Goal: Communication & Community: Answer question/provide support

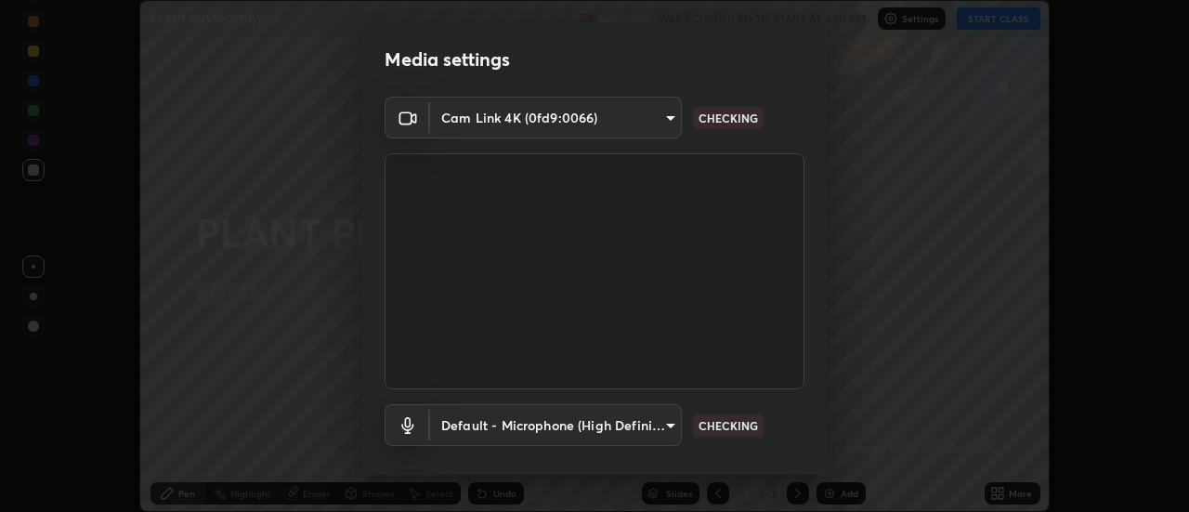
scroll to position [98, 0]
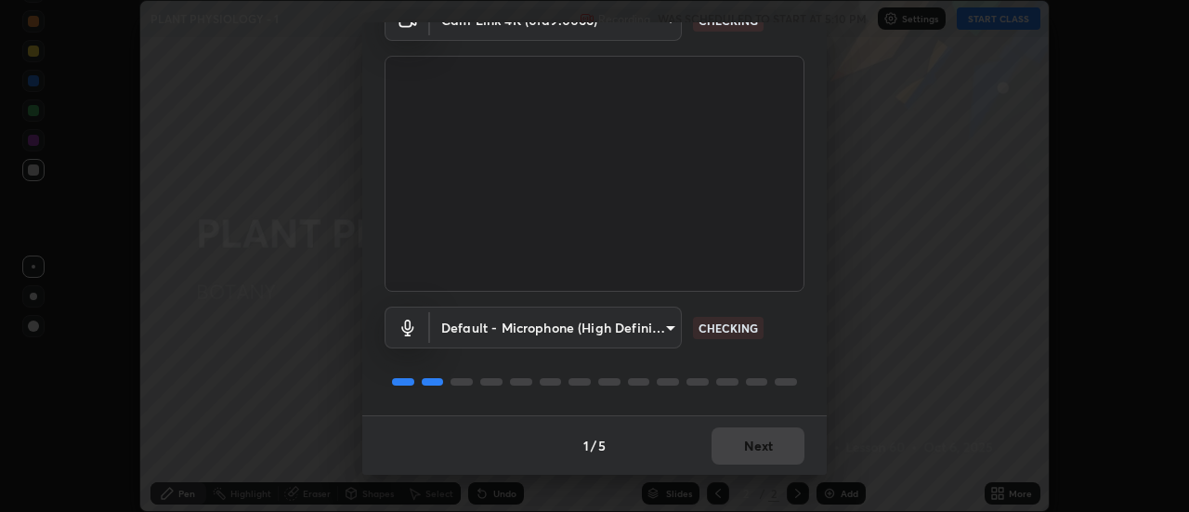
click at [766, 446] on div "1 / 5 Next" at bounding box center [594, 444] width 465 height 59
click at [758, 446] on div "1 / 5 Next" at bounding box center [594, 444] width 465 height 59
click at [753, 444] on div "1 / 5 Next" at bounding box center [594, 444] width 465 height 59
click at [748, 449] on div "1 / 5 Next" at bounding box center [594, 444] width 465 height 59
click at [745, 446] on div "1 / 5 Next" at bounding box center [594, 444] width 465 height 59
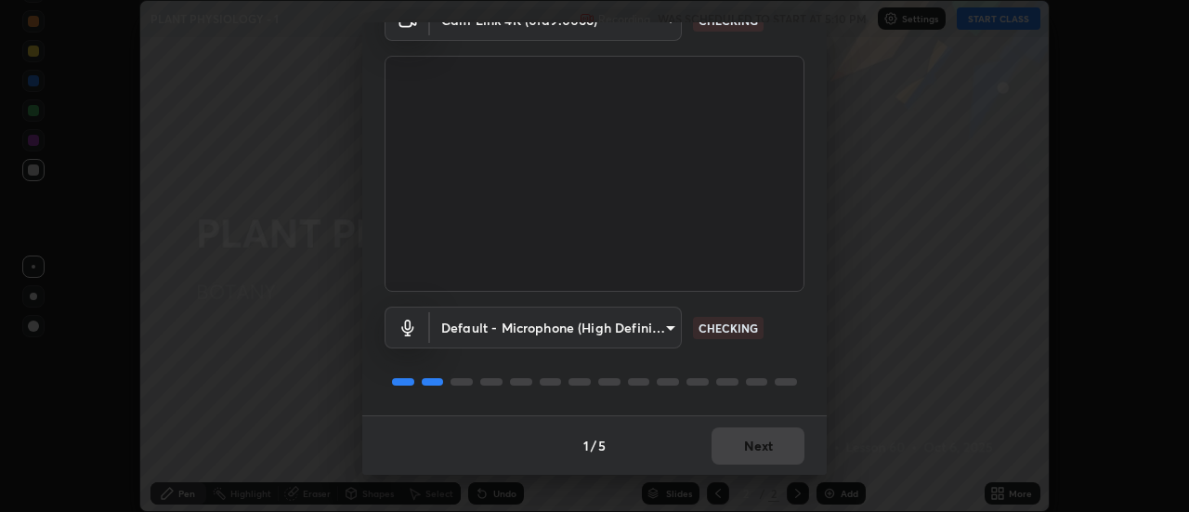
click at [743, 445] on div "1 / 5 Next" at bounding box center [594, 444] width 465 height 59
click at [743, 443] on div "1 / 5 Next" at bounding box center [594, 444] width 465 height 59
click at [742, 441] on div "1 / 5 Next" at bounding box center [594, 444] width 465 height 59
click at [743, 443] on div "1 / 5 Next" at bounding box center [594, 444] width 465 height 59
click at [745, 442] on div "1 / 5 Next" at bounding box center [594, 444] width 465 height 59
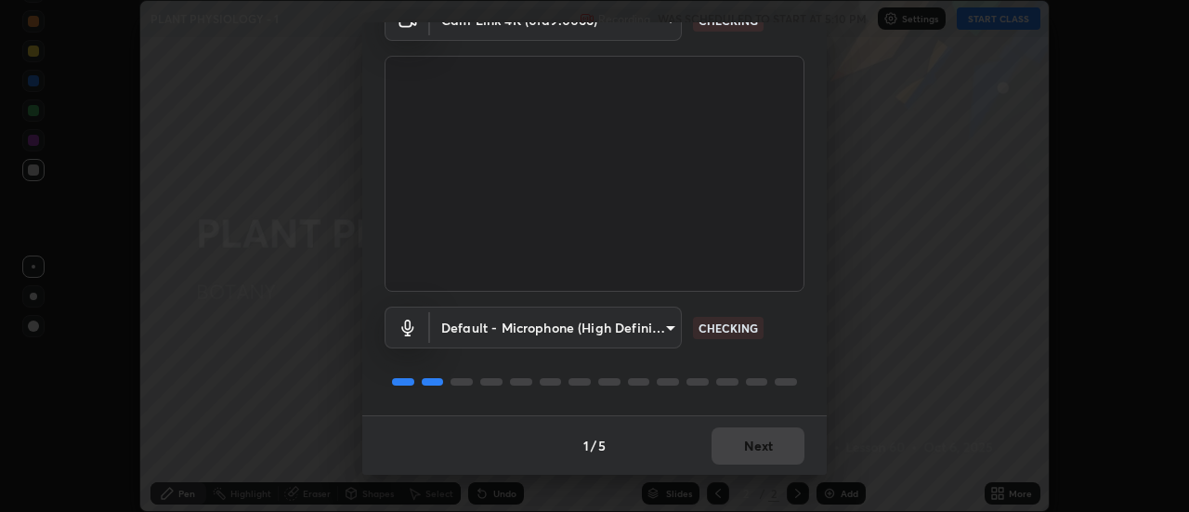
click at [751, 444] on div "1 / 5 Next" at bounding box center [594, 444] width 465 height 59
click at [749, 444] on div "1 / 5 Next" at bounding box center [594, 444] width 465 height 59
click at [750, 445] on div "1 / 5 Next" at bounding box center [594, 444] width 465 height 59
click at [747, 444] on div "1 / 5 Next" at bounding box center [594, 444] width 465 height 59
click at [746, 446] on div "1 / 5 Next" at bounding box center [594, 444] width 465 height 59
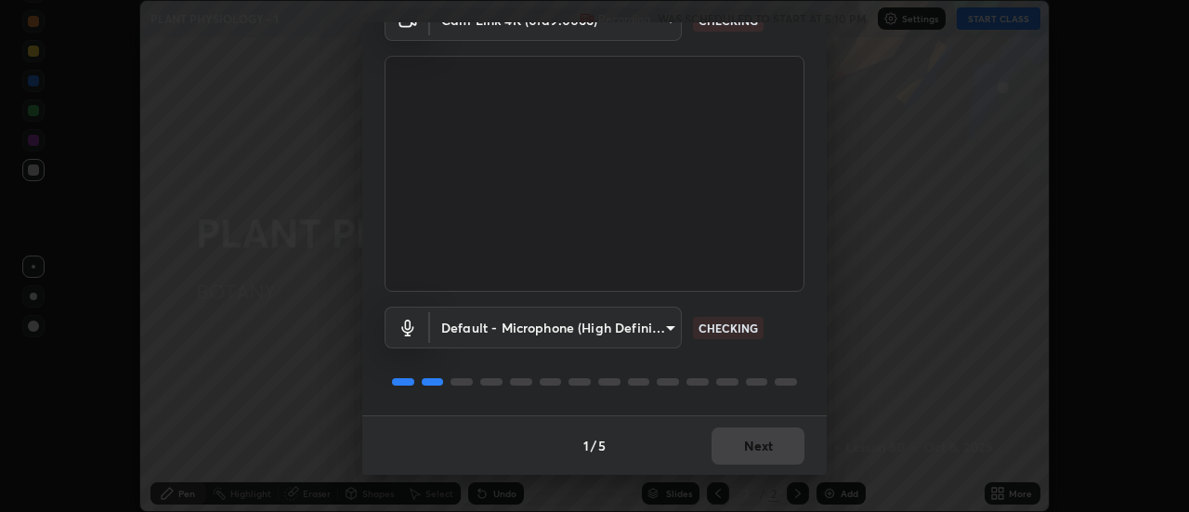
click at [745, 444] on div "1 / 5 Next" at bounding box center [594, 444] width 465 height 59
click at [747, 443] on div "1 / 5 Next" at bounding box center [594, 444] width 465 height 59
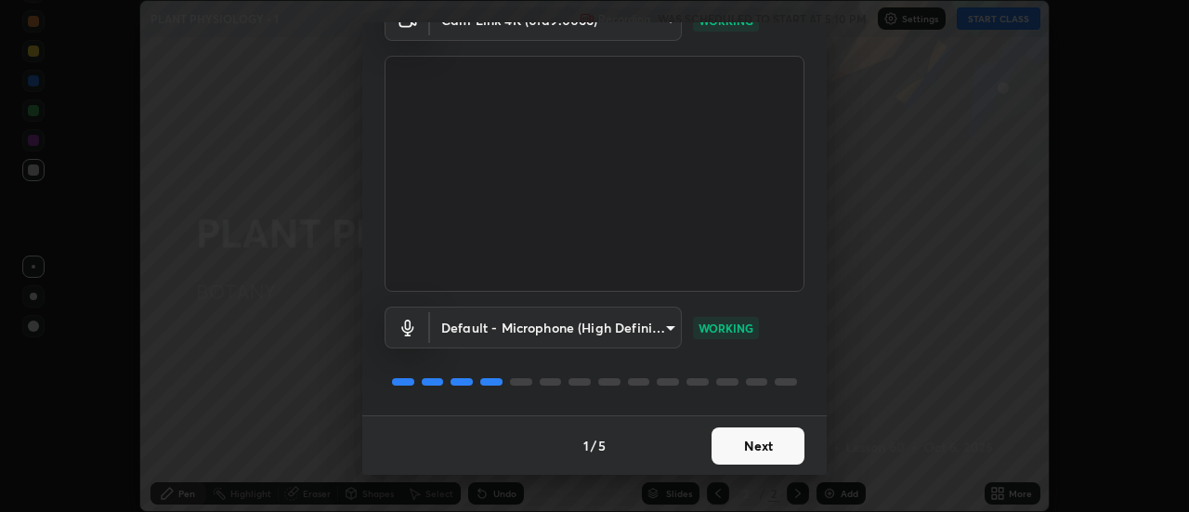
click at [746, 443] on button "Next" at bounding box center [758, 445] width 93 height 37
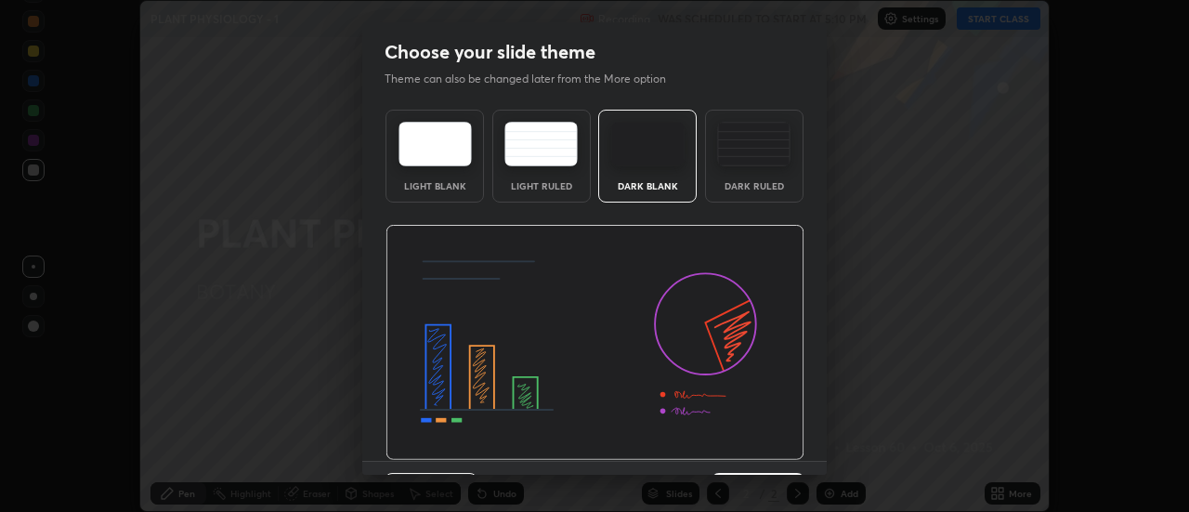
click at [742, 442] on img at bounding box center [595, 343] width 419 height 236
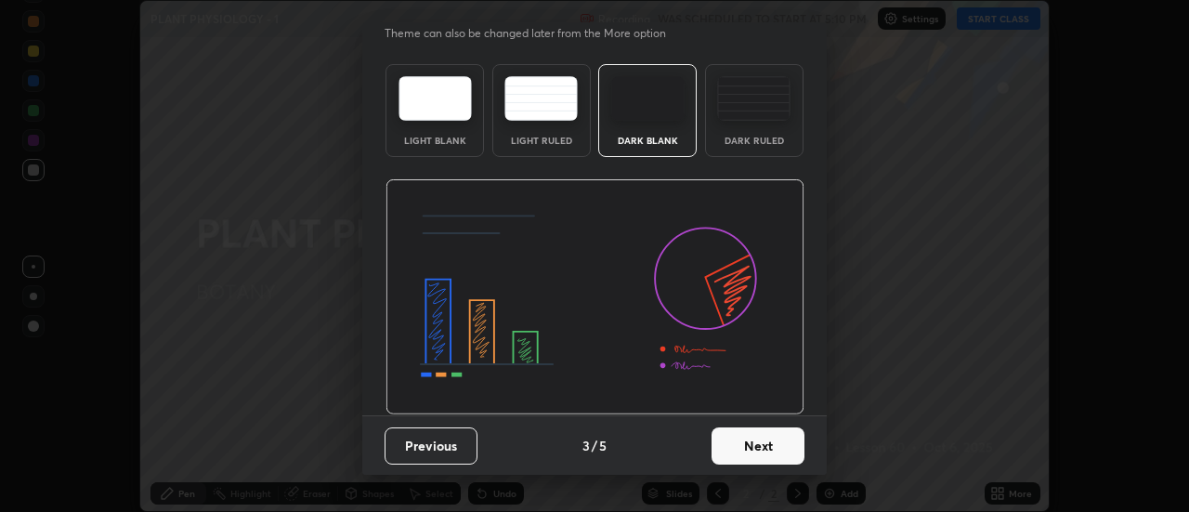
click at [747, 451] on button "Next" at bounding box center [758, 445] width 93 height 37
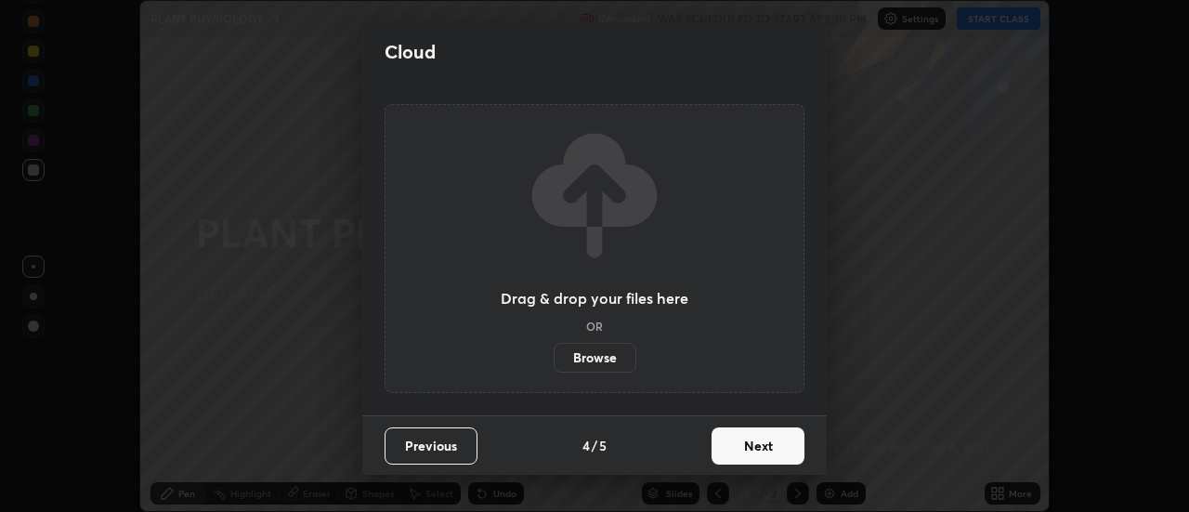
click at [754, 446] on button "Next" at bounding box center [758, 445] width 93 height 37
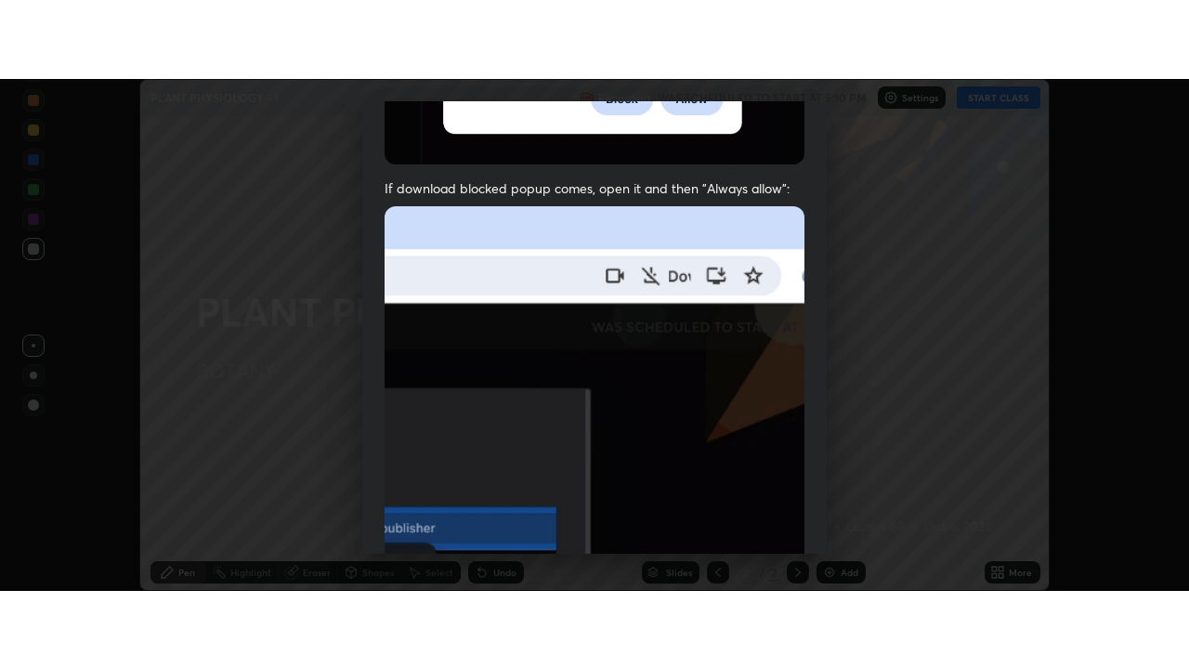
scroll to position [477, 0]
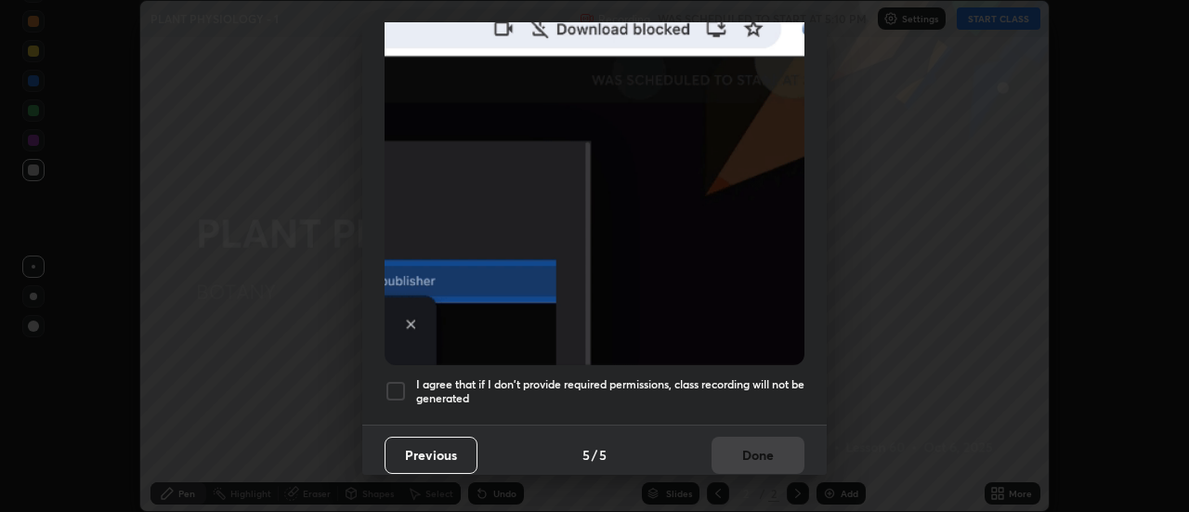
click at [405, 387] on div at bounding box center [396, 391] width 22 height 22
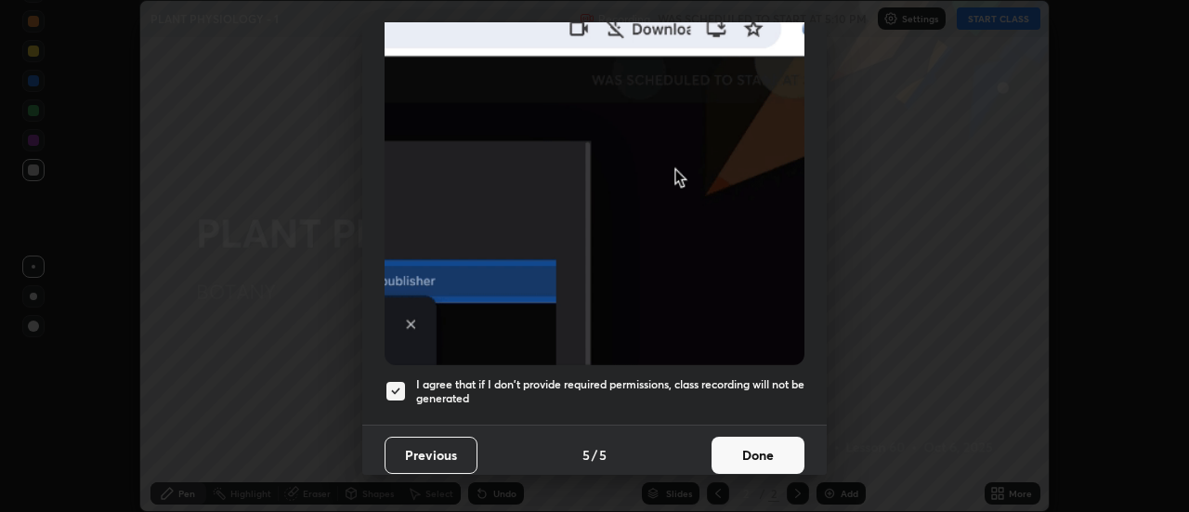
click at [760, 445] on button "Done" at bounding box center [758, 455] width 93 height 37
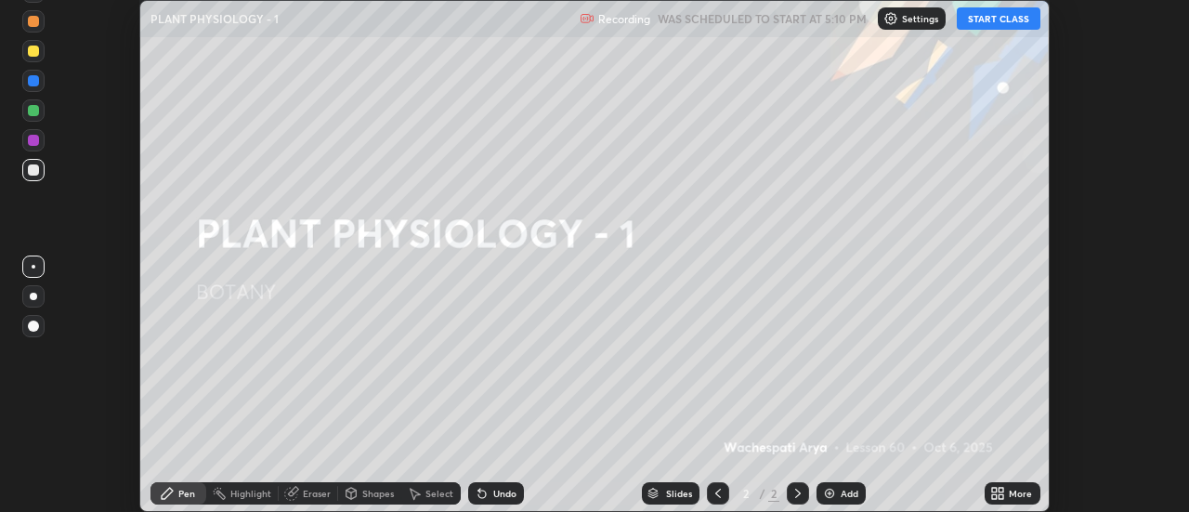
click at [1005, 493] on icon at bounding box center [998, 493] width 15 height 15
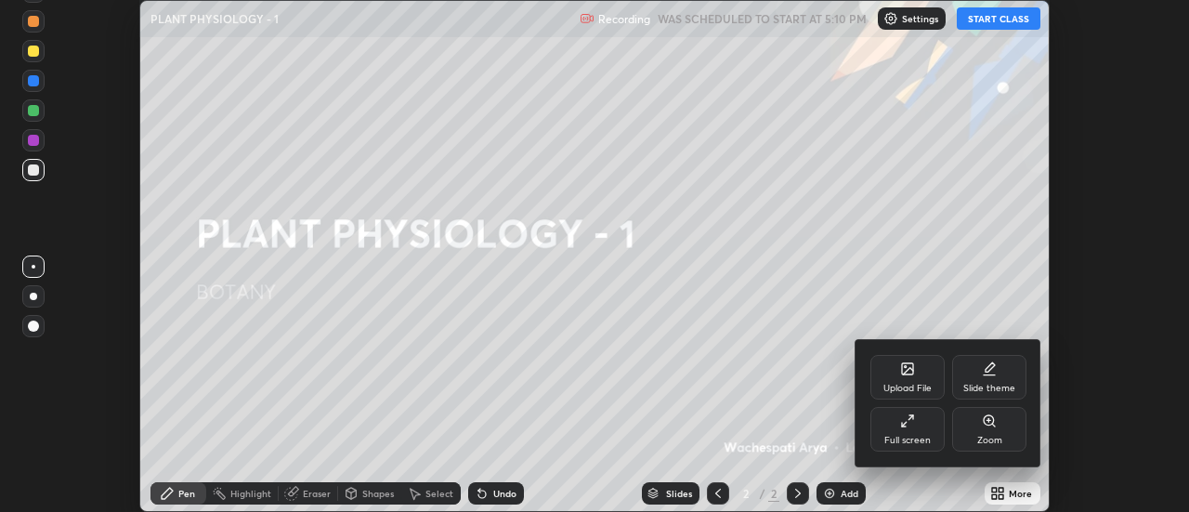
click at [913, 428] on div "Full screen" at bounding box center [908, 429] width 74 height 45
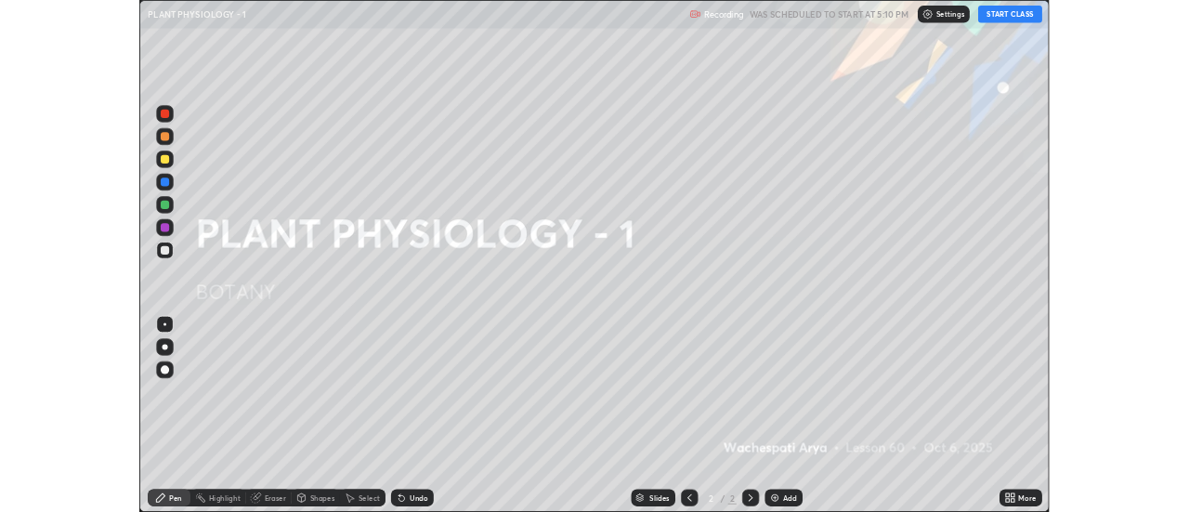
scroll to position [669, 1189]
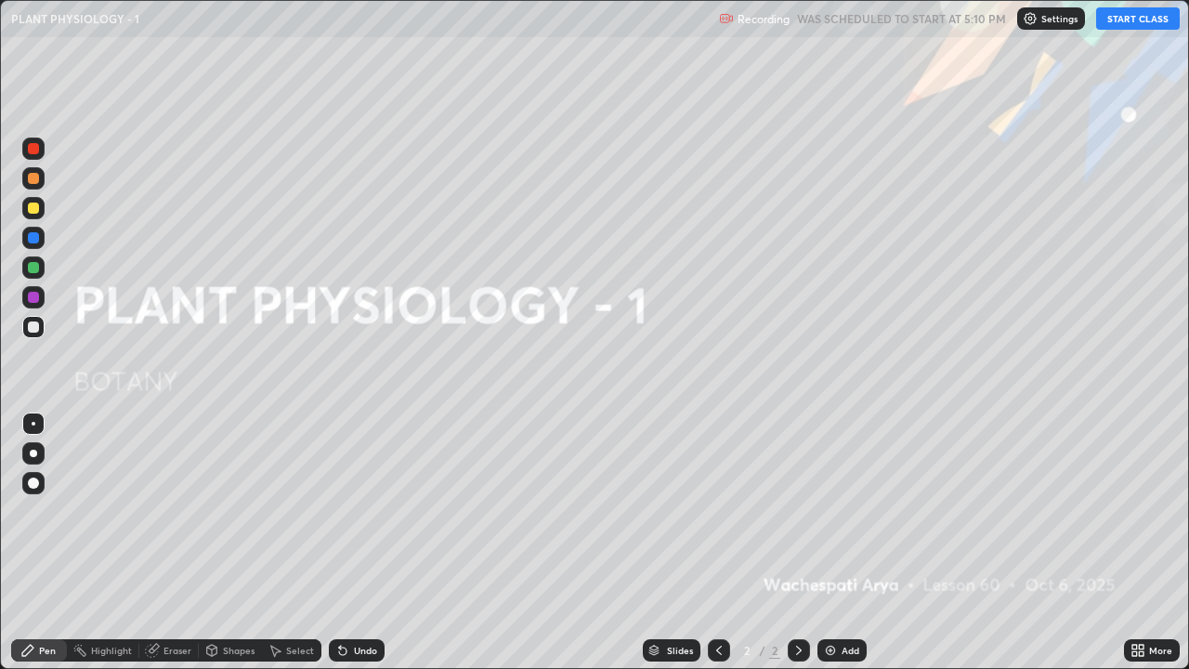
click at [1134, 20] on button "START CLASS" at bounding box center [1139, 18] width 84 height 22
click at [829, 511] on img at bounding box center [830, 650] width 15 height 15
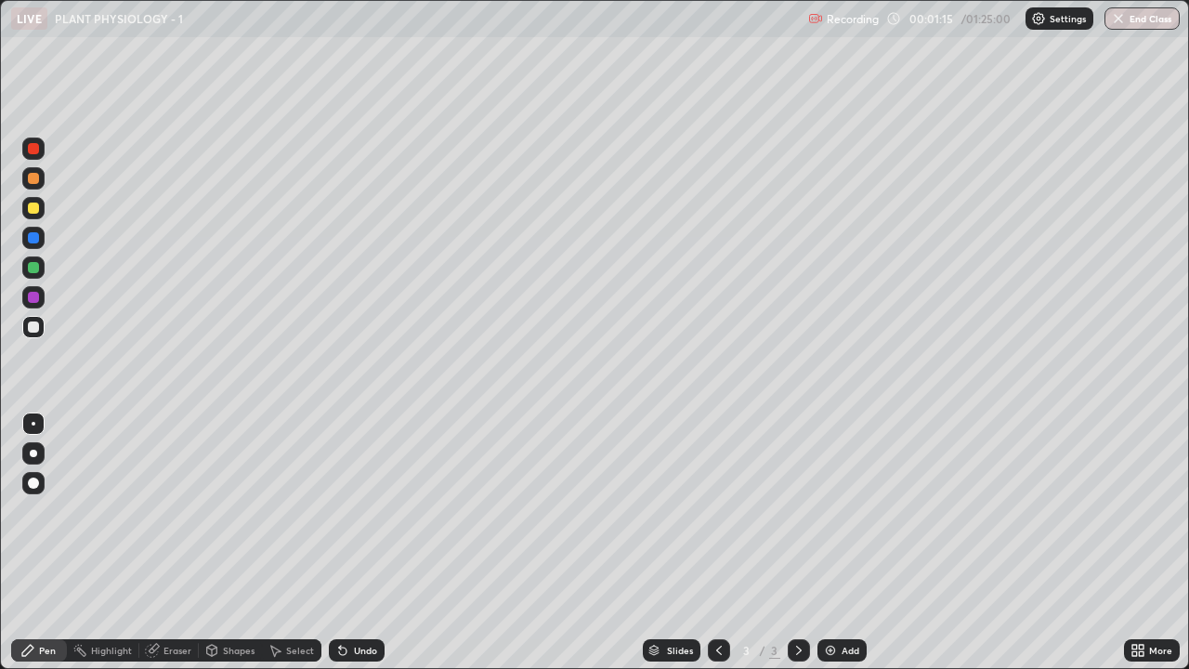
click at [34, 454] on div at bounding box center [33, 453] width 7 height 7
click at [34, 179] on div at bounding box center [33, 178] width 11 height 11
click at [33, 485] on div at bounding box center [33, 483] width 11 height 11
click at [291, 511] on div "Select" at bounding box center [300, 650] width 28 height 9
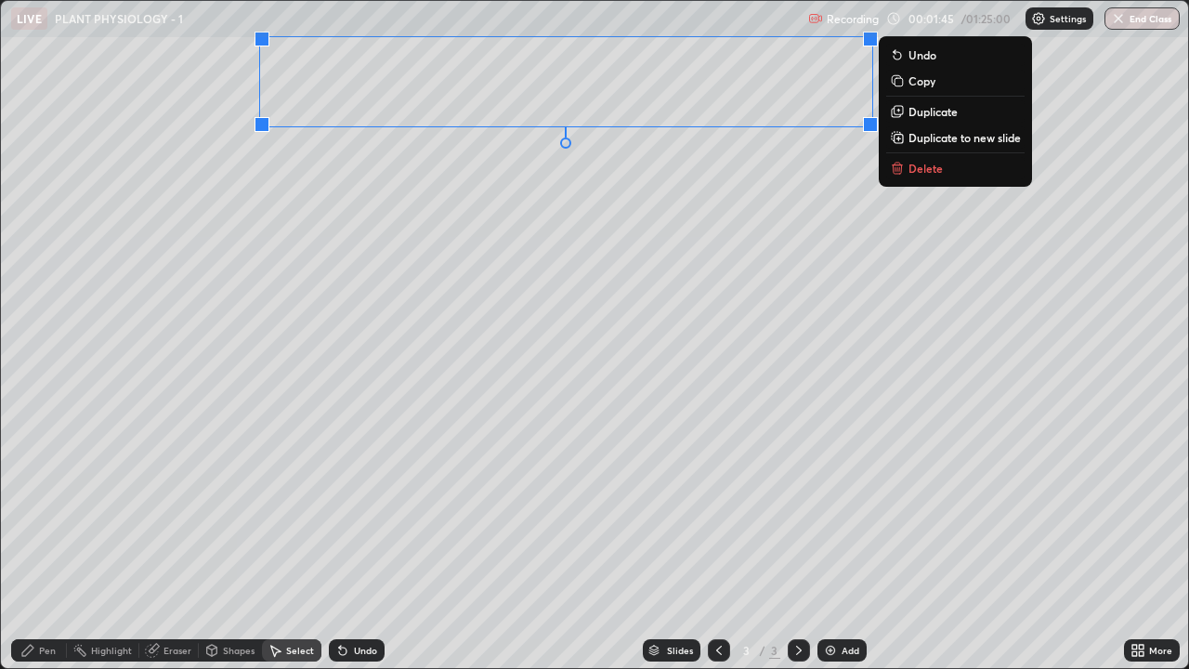
click at [580, 334] on div "0 ° Undo Copy Duplicate Duplicate to new slide Delete" at bounding box center [595, 334] width 1188 height 667
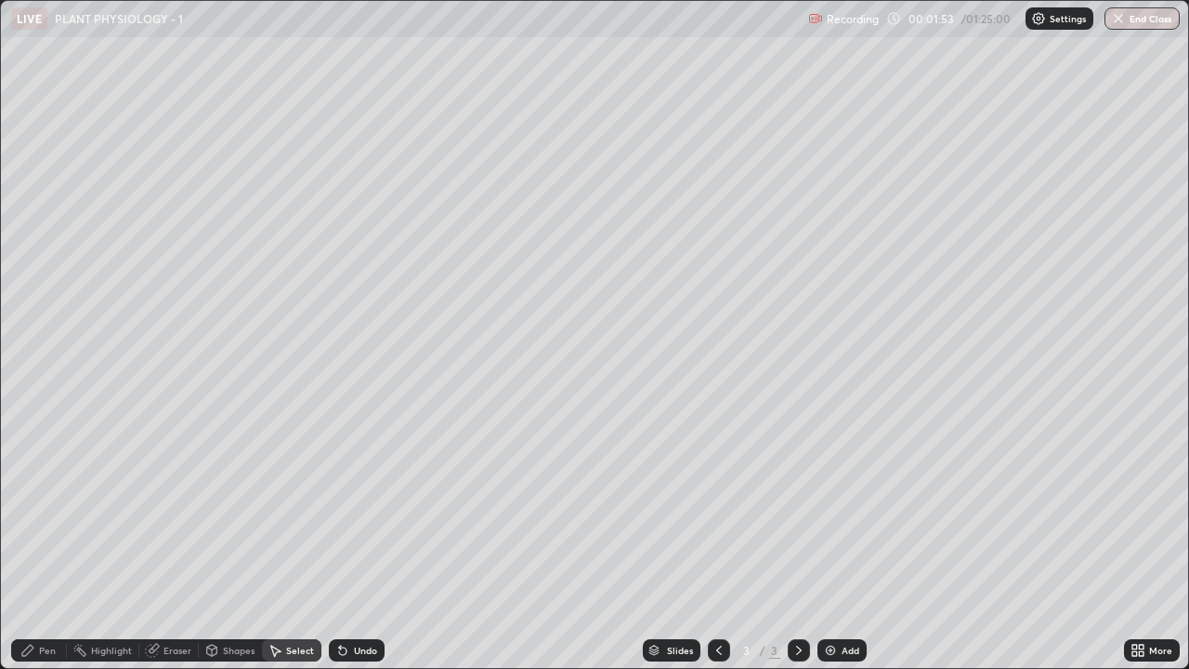
click at [36, 511] on div "Pen" at bounding box center [39, 650] width 56 height 22
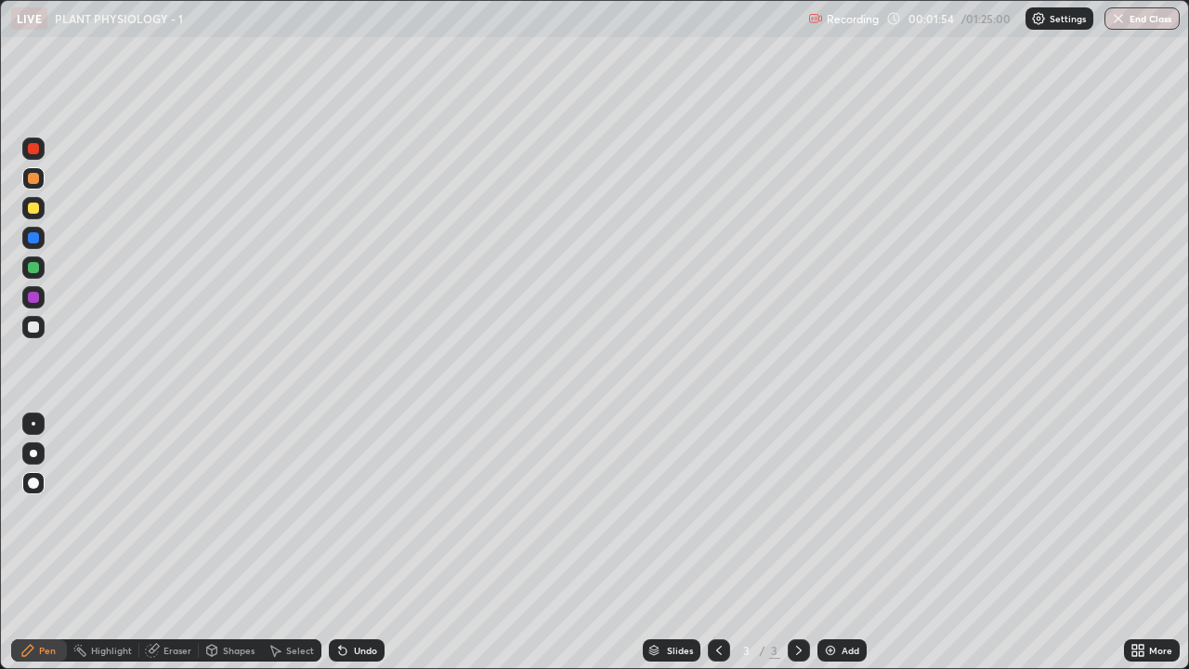
click at [30, 327] on div at bounding box center [33, 327] width 11 height 11
click at [37, 328] on div at bounding box center [33, 327] width 11 height 11
click at [35, 453] on div at bounding box center [33, 453] width 7 height 7
click at [364, 511] on div "Undo" at bounding box center [357, 650] width 56 height 22
click at [33, 209] on div at bounding box center [33, 208] width 11 height 11
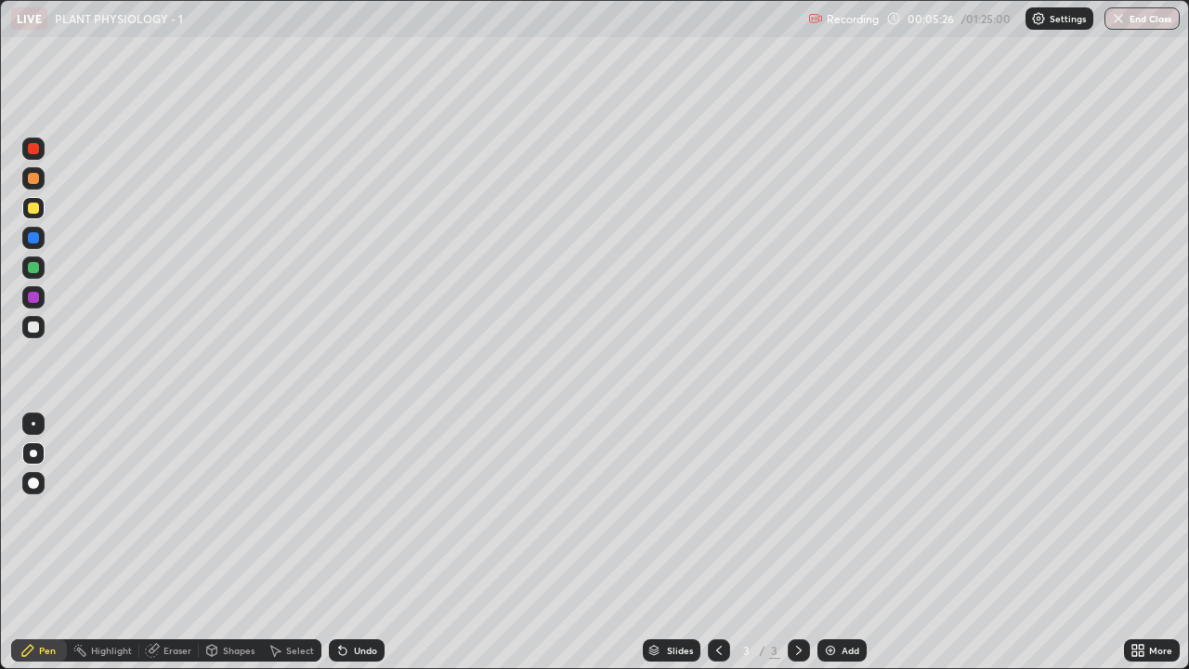
click at [36, 328] on div at bounding box center [33, 327] width 11 height 11
click at [33, 177] on div at bounding box center [33, 178] width 11 height 11
click at [33, 269] on div at bounding box center [33, 267] width 11 height 11
click at [348, 511] on div "Undo" at bounding box center [357, 650] width 56 height 22
click at [354, 511] on div "Undo" at bounding box center [365, 650] width 23 height 9
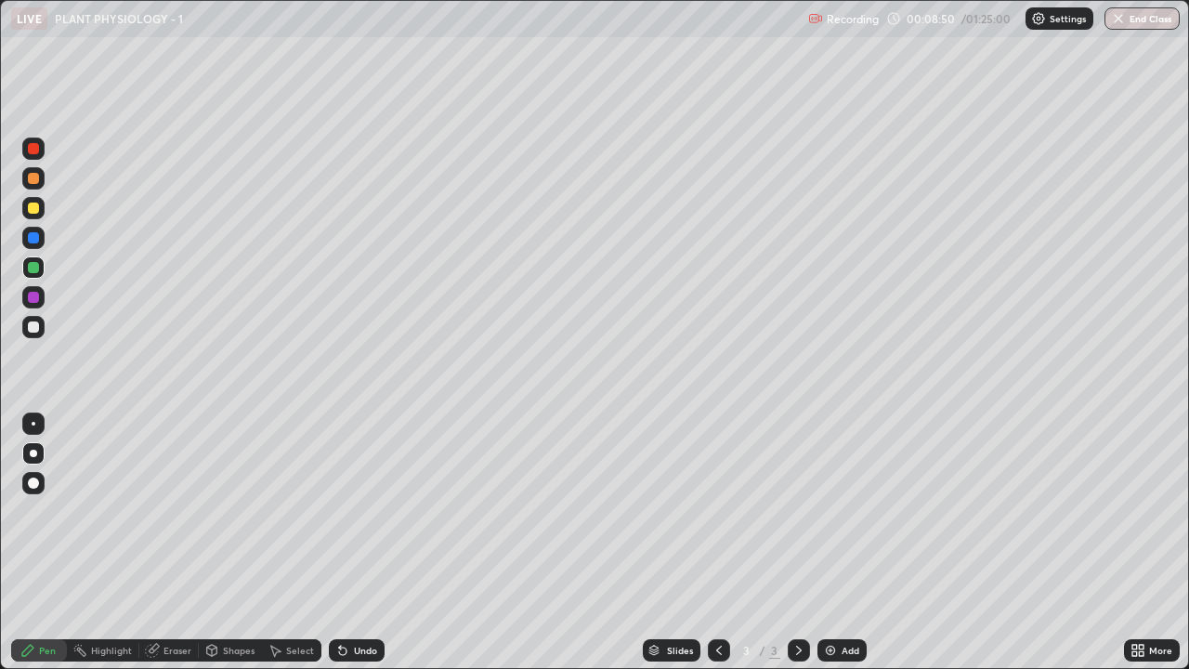
click at [349, 511] on div "Undo" at bounding box center [357, 650] width 56 height 22
click at [348, 511] on div "Undo" at bounding box center [357, 650] width 56 height 22
click at [349, 511] on div "Undo" at bounding box center [357, 650] width 56 height 22
click at [354, 511] on div "Undo" at bounding box center [365, 650] width 23 height 9
click at [36, 177] on div at bounding box center [33, 178] width 11 height 11
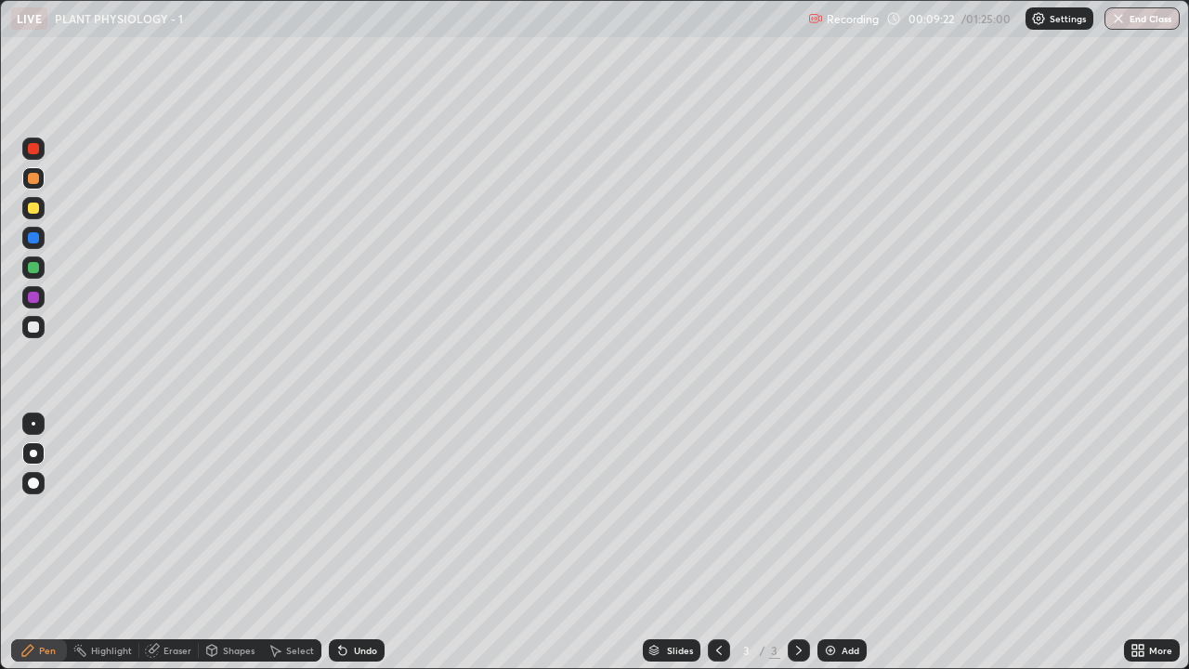
click at [32, 208] on div at bounding box center [33, 208] width 11 height 11
click at [31, 331] on div at bounding box center [33, 327] width 11 height 11
click at [33, 269] on div at bounding box center [33, 267] width 11 height 11
click at [33, 453] on div at bounding box center [33, 453] width 7 height 7
click at [34, 331] on div at bounding box center [33, 327] width 11 height 11
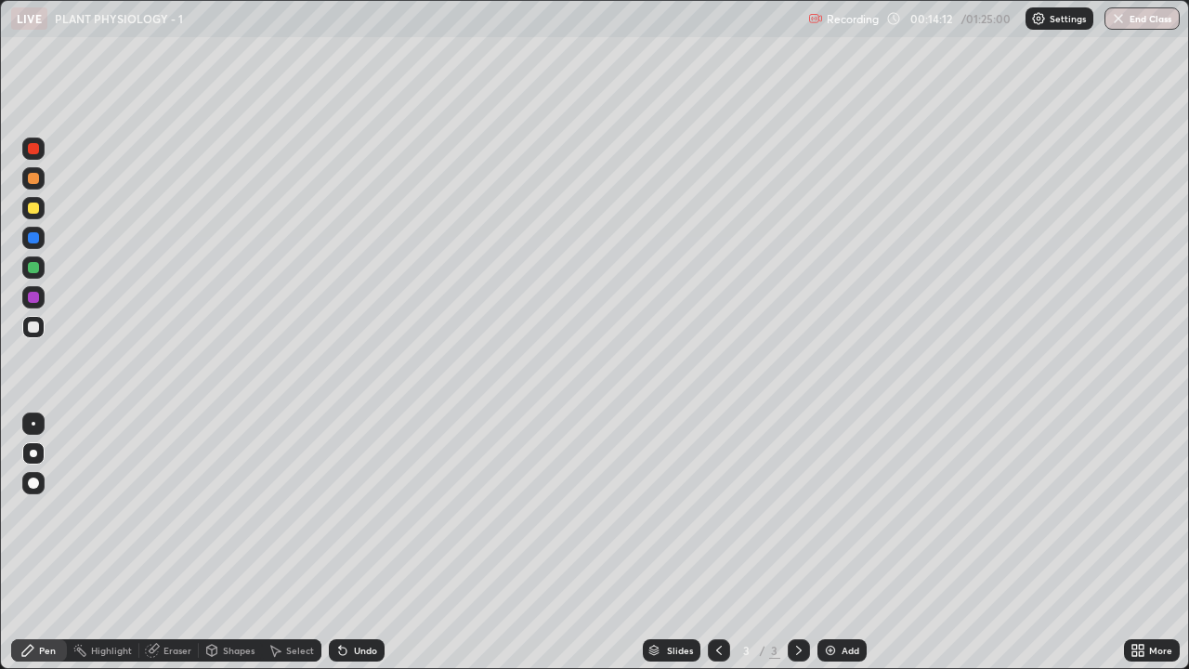
click at [36, 269] on div at bounding box center [33, 267] width 11 height 11
click at [34, 327] on div at bounding box center [33, 327] width 11 height 11
click at [31, 177] on div at bounding box center [33, 178] width 11 height 11
click at [32, 210] on div at bounding box center [33, 208] width 11 height 11
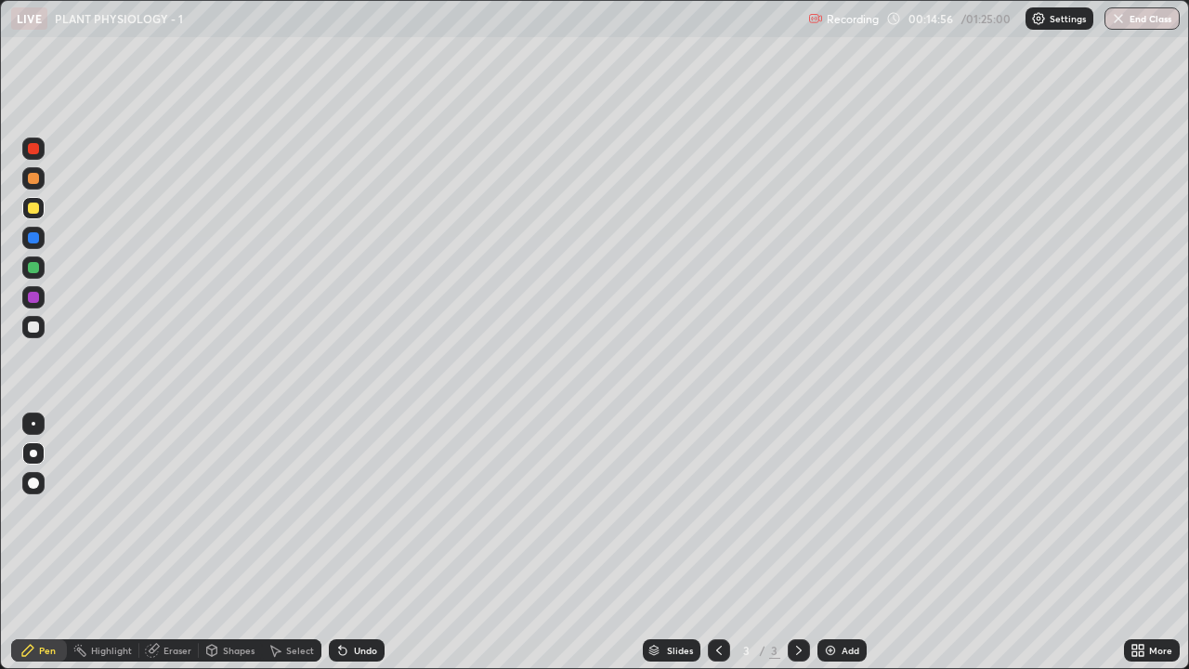
click at [164, 511] on div "Eraser" at bounding box center [178, 650] width 28 height 9
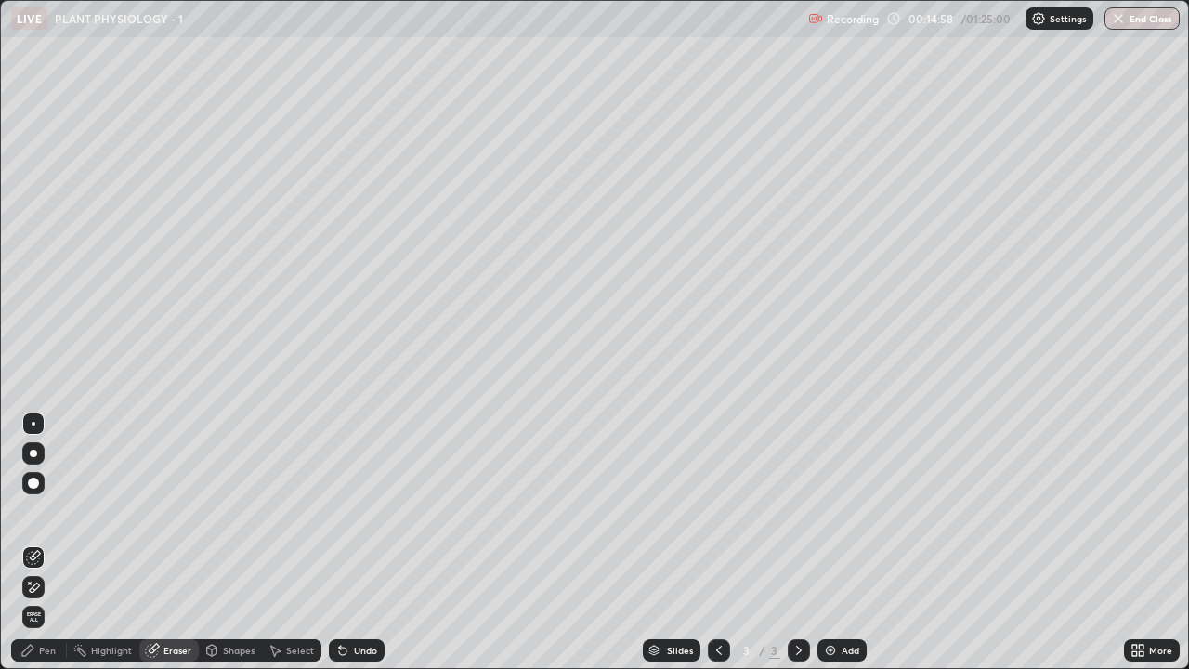
click at [40, 511] on div "Pen" at bounding box center [47, 650] width 17 height 9
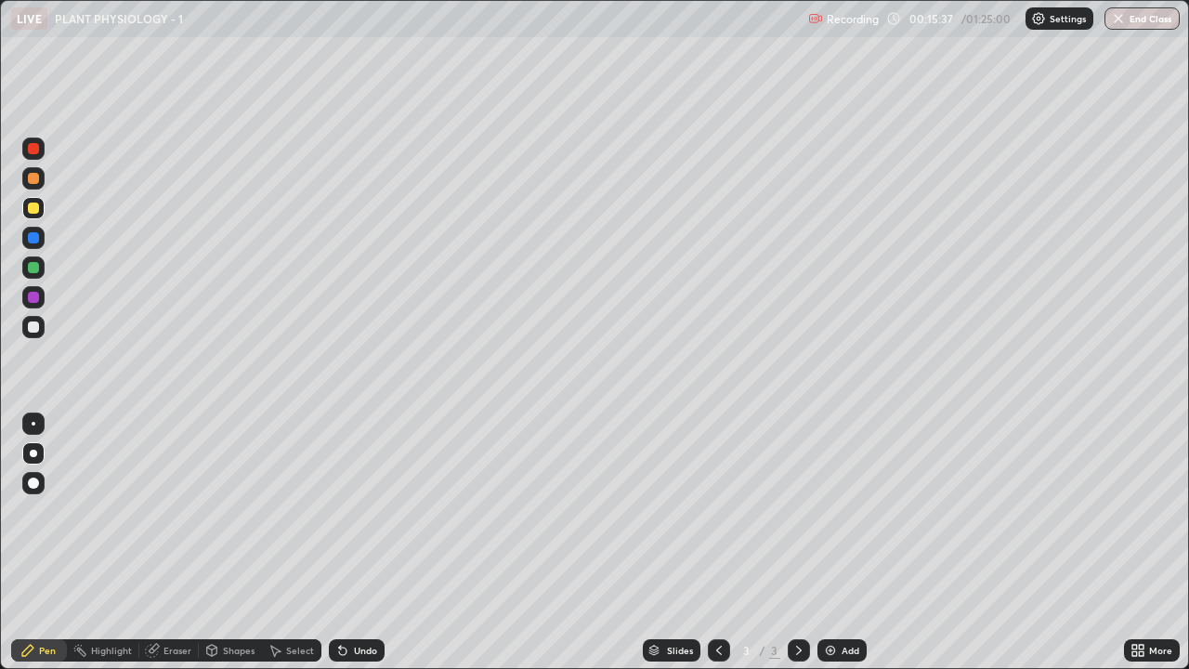
click at [33, 334] on div at bounding box center [33, 327] width 22 height 22
click at [33, 209] on div at bounding box center [33, 208] width 11 height 11
click at [34, 239] on div at bounding box center [33, 237] width 11 height 11
click at [29, 297] on div at bounding box center [33, 297] width 11 height 11
click at [28, 208] on div at bounding box center [33, 208] width 11 height 11
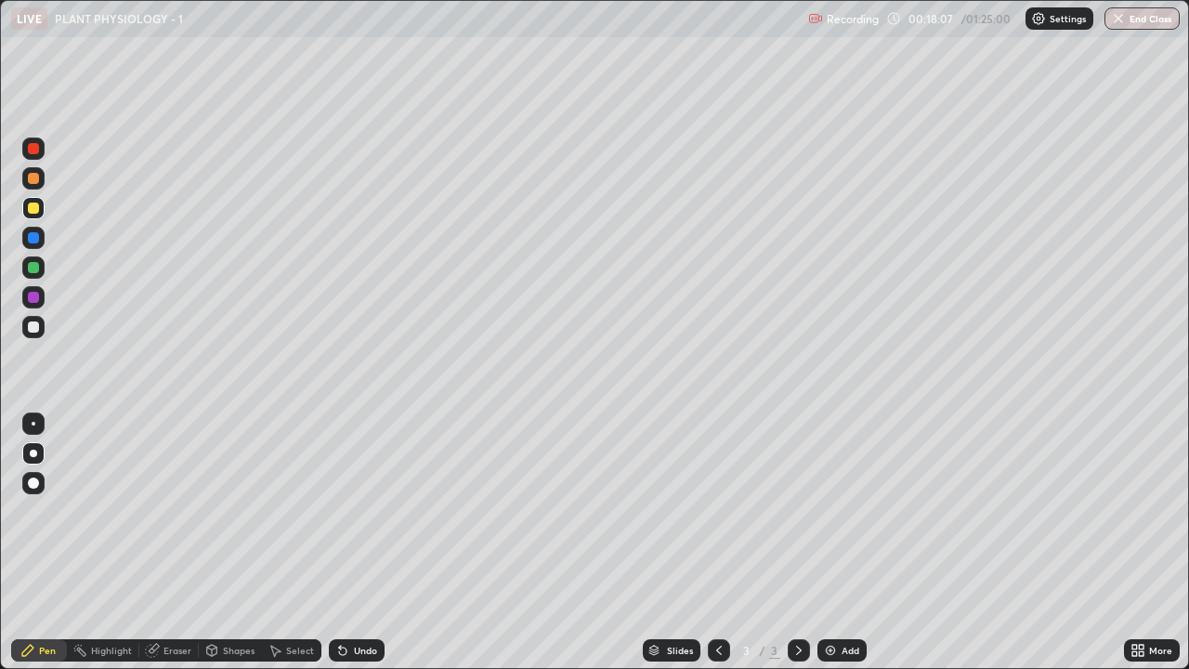
click at [33, 329] on div at bounding box center [33, 327] width 11 height 11
click at [33, 328] on div at bounding box center [33, 327] width 11 height 11
click at [366, 511] on div "Undo" at bounding box center [365, 650] width 23 height 9
click at [362, 511] on div "Undo" at bounding box center [365, 650] width 23 height 9
click at [361, 511] on div "Undo" at bounding box center [365, 650] width 23 height 9
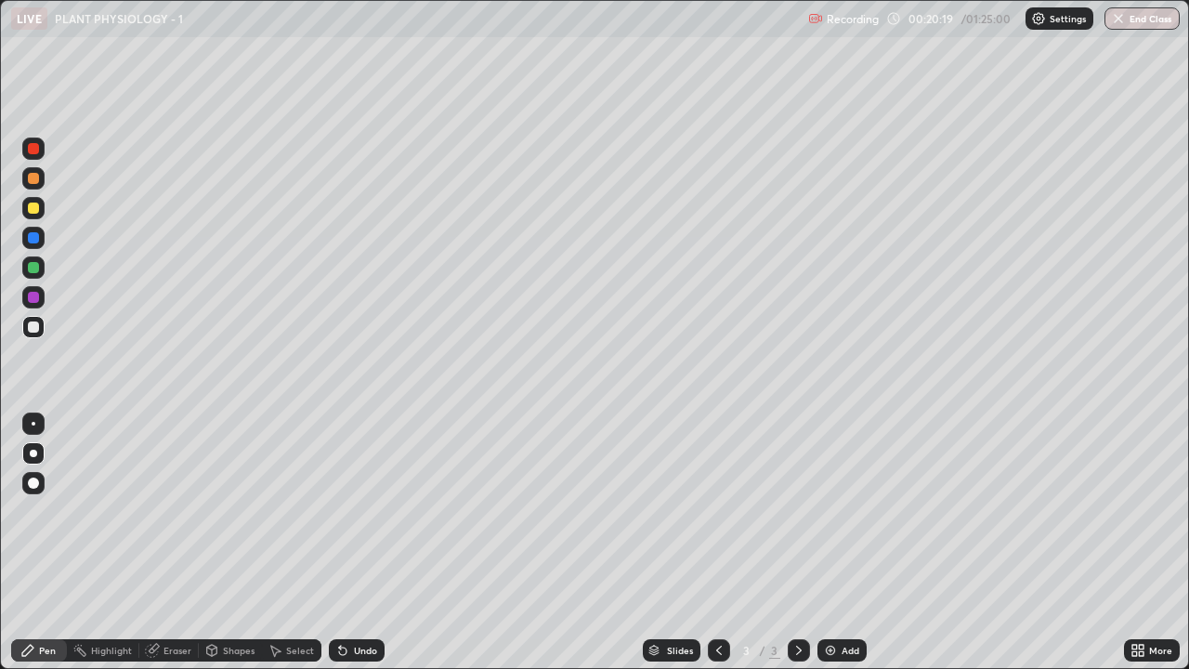
click at [837, 511] on div "Add" at bounding box center [842, 650] width 49 height 22
click at [34, 207] on div at bounding box center [33, 208] width 11 height 11
click at [31, 178] on div at bounding box center [33, 178] width 11 height 11
click at [33, 324] on div at bounding box center [33, 327] width 11 height 11
click at [717, 511] on icon at bounding box center [719, 650] width 15 height 15
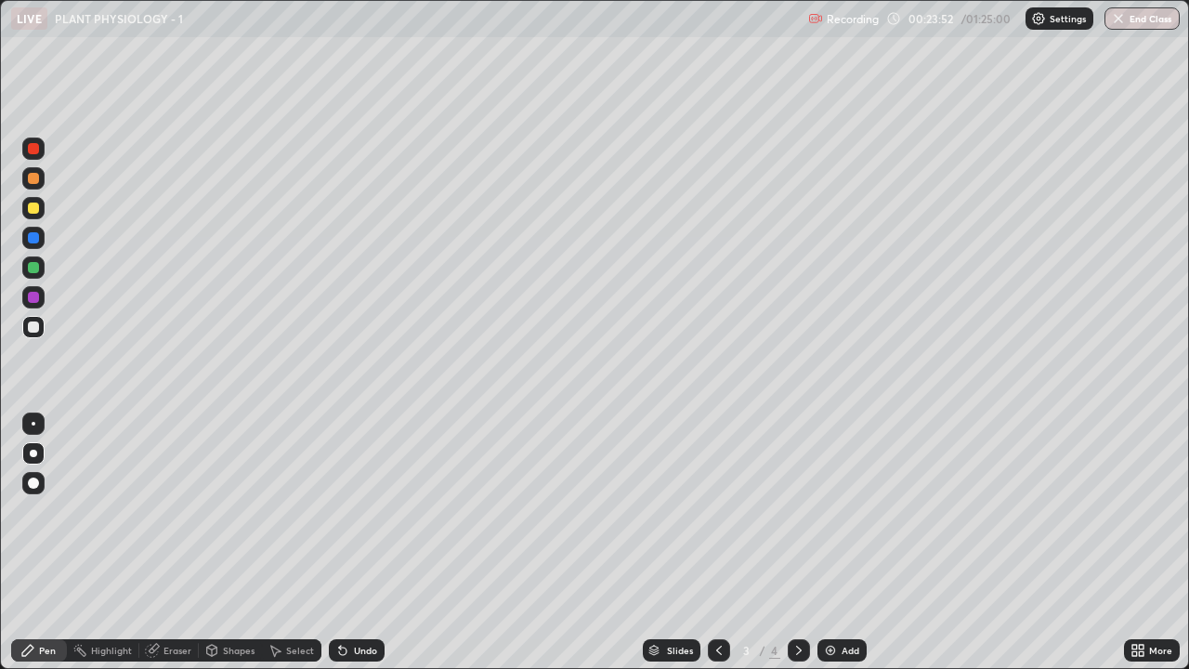
click at [797, 511] on icon at bounding box center [799, 650] width 15 height 15
click at [41, 329] on div at bounding box center [33, 327] width 22 height 22
click at [38, 296] on div at bounding box center [33, 297] width 11 height 11
click at [717, 511] on icon at bounding box center [719, 650] width 15 height 15
click at [797, 511] on icon at bounding box center [799, 650] width 15 height 15
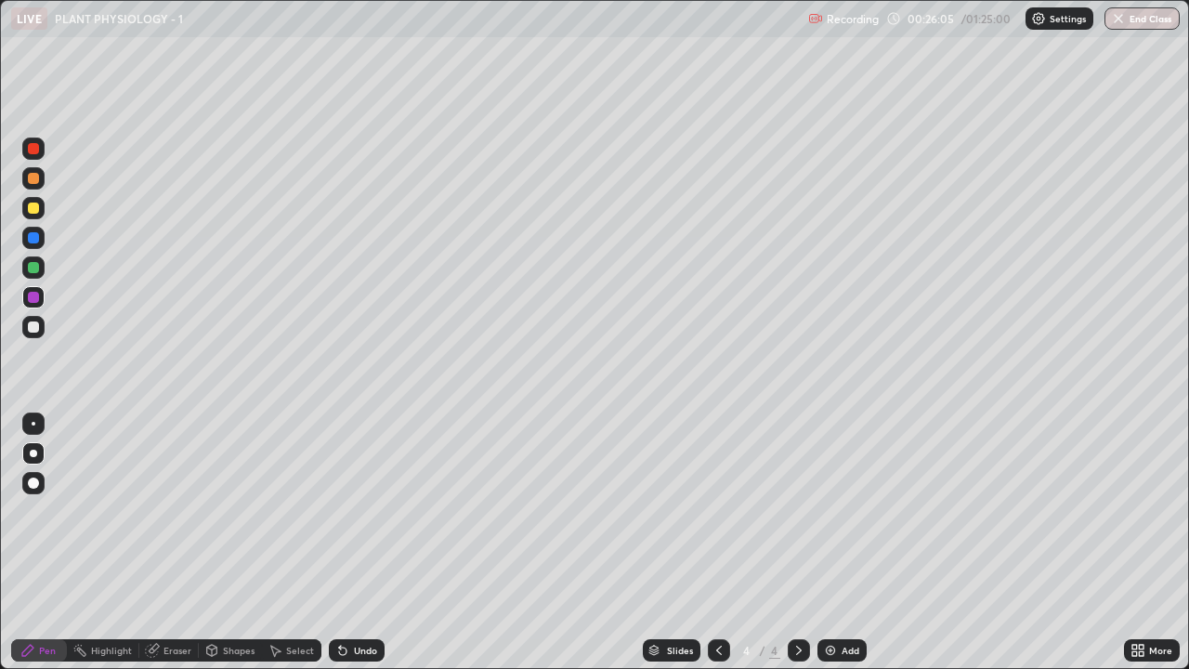
click at [33, 326] on div at bounding box center [33, 327] width 11 height 11
click at [32, 244] on div at bounding box center [33, 238] width 22 height 22
click at [708, 511] on div at bounding box center [719, 650] width 22 height 22
click at [797, 511] on icon at bounding box center [799, 650] width 15 height 15
click at [711, 511] on div at bounding box center [719, 650] width 22 height 22
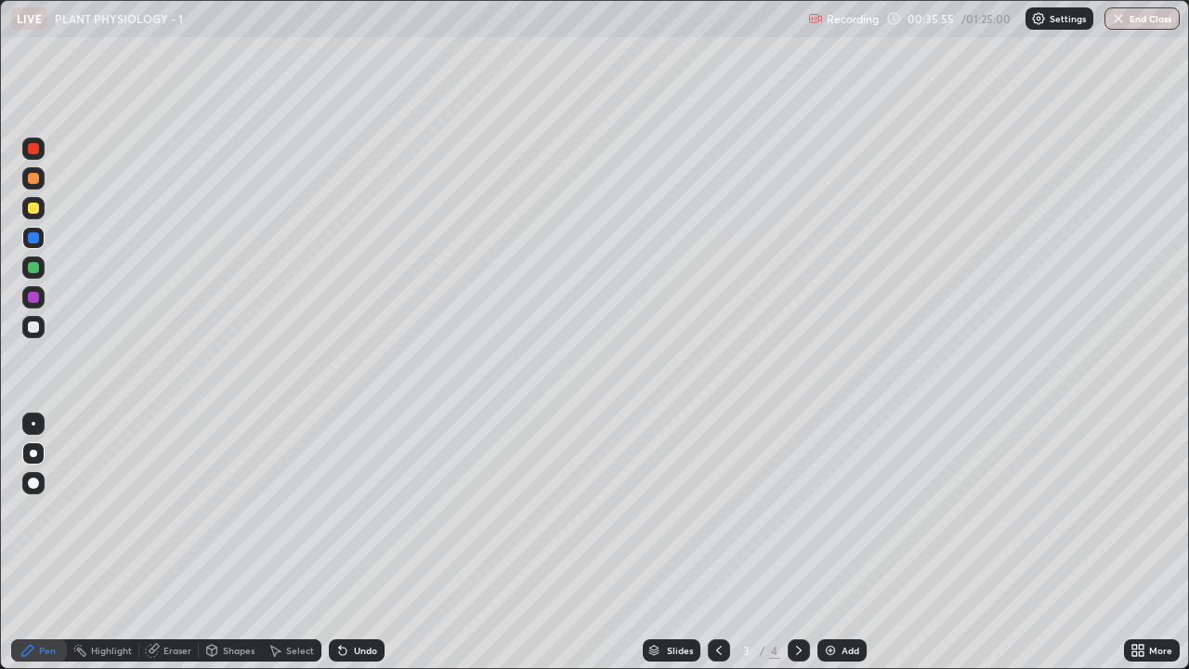
click at [788, 511] on div at bounding box center [799, 650] width 22 height 22
click at [717, 511] on icon at bounding box center [719, 650] width 15 height 15
click at [797, 511] on icon at bounding box center [799, 650] width 15 height 15
click at [716, 511] on icon at bounding box center [719, 650] width 6 height 9
click at [797, 511] on icon at bounding box center [799, 650] width 15 height 15
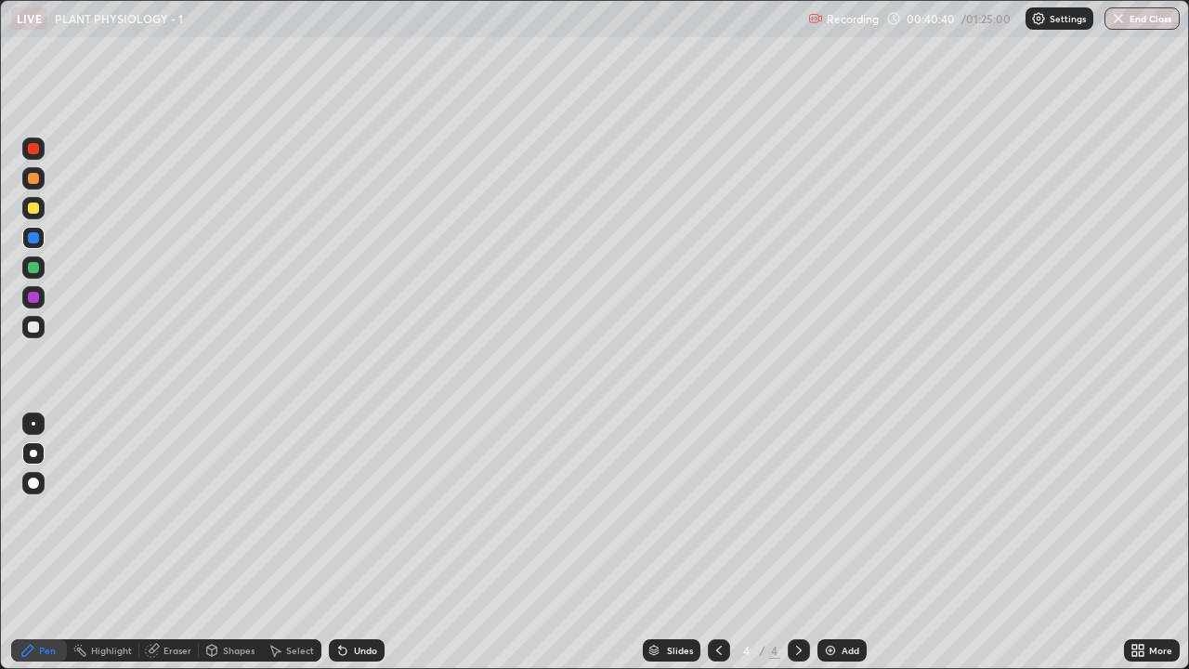
click at [34, 212] on div at bounding box center [33, 208] width 11 height 11
click at [717, 511] on icon at bounding box center [719, 650] width 15 height 15
click at [797, 511] on icon at bounding box center [799, 650] width 15 height 15
click at [837, 511] on div "Add" at bounding box center [842, 650] width 49 height 22
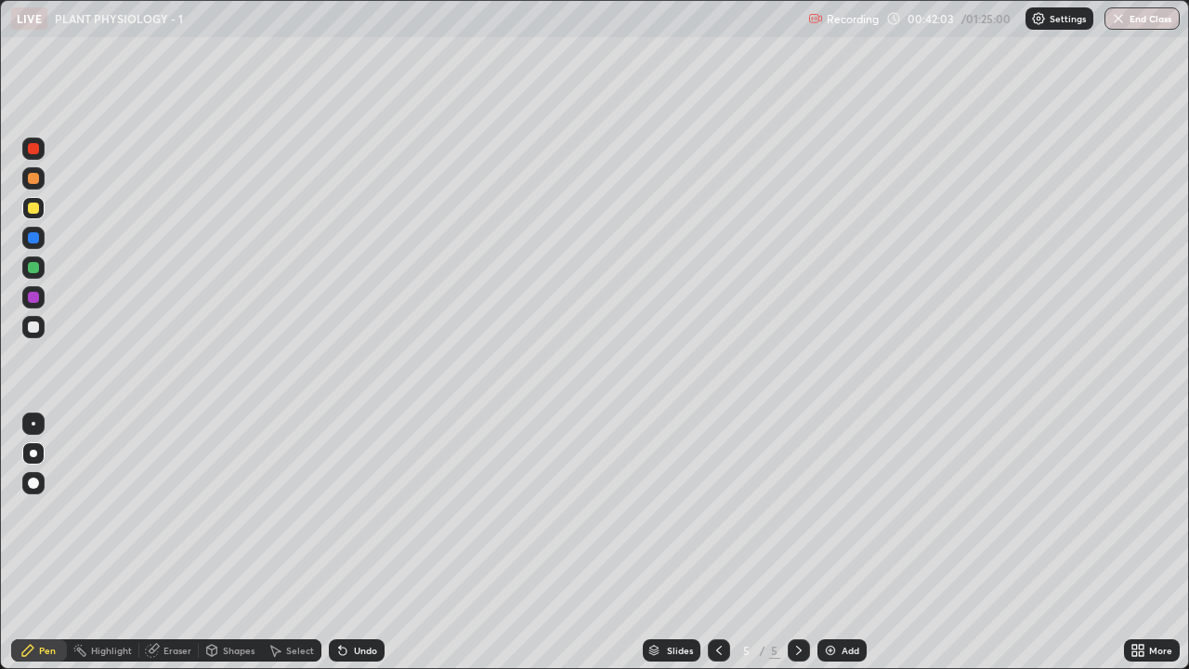
click at [34, 178] on div at bounding box center [33, 178] width 11 height 11
click at [31, 269] on div at bounding box center [33, 267] width 11 height 11
click at [31, 332] on div at bounding box center [33, 327] width 11 height 11
click at [30, 266] on div at bounding box center [33, 267] width 11 height 11
click at [291, 511] on div "Select" at bounding box center [300, 650] width 28 height 9
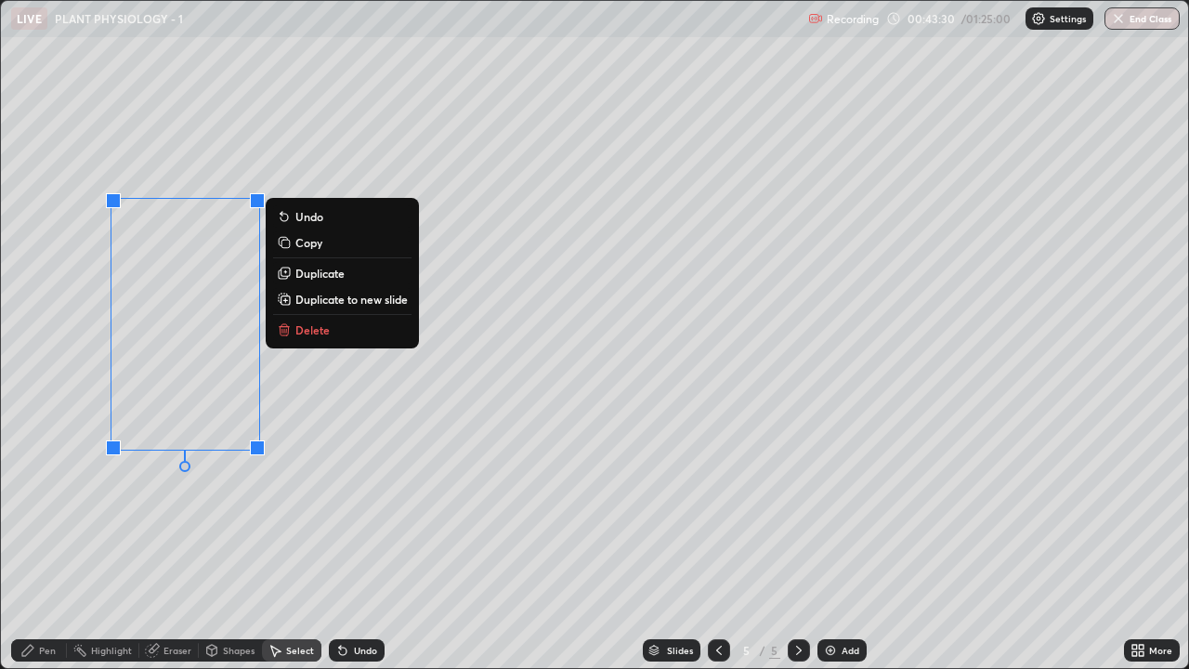
click at [333, 273] on p "Duplicate" at bounding box center [320, 273] width 49 height 15
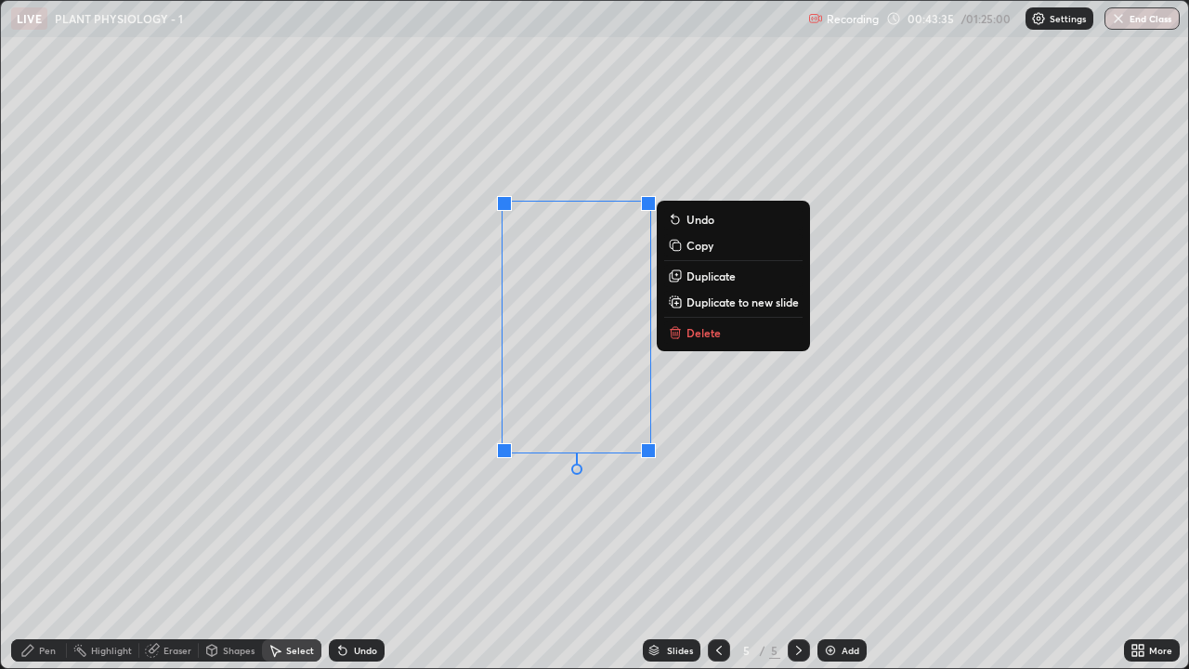
click at [729, 278] on p "Duplicate" at bounding box center [711, 276] width 49 height 15
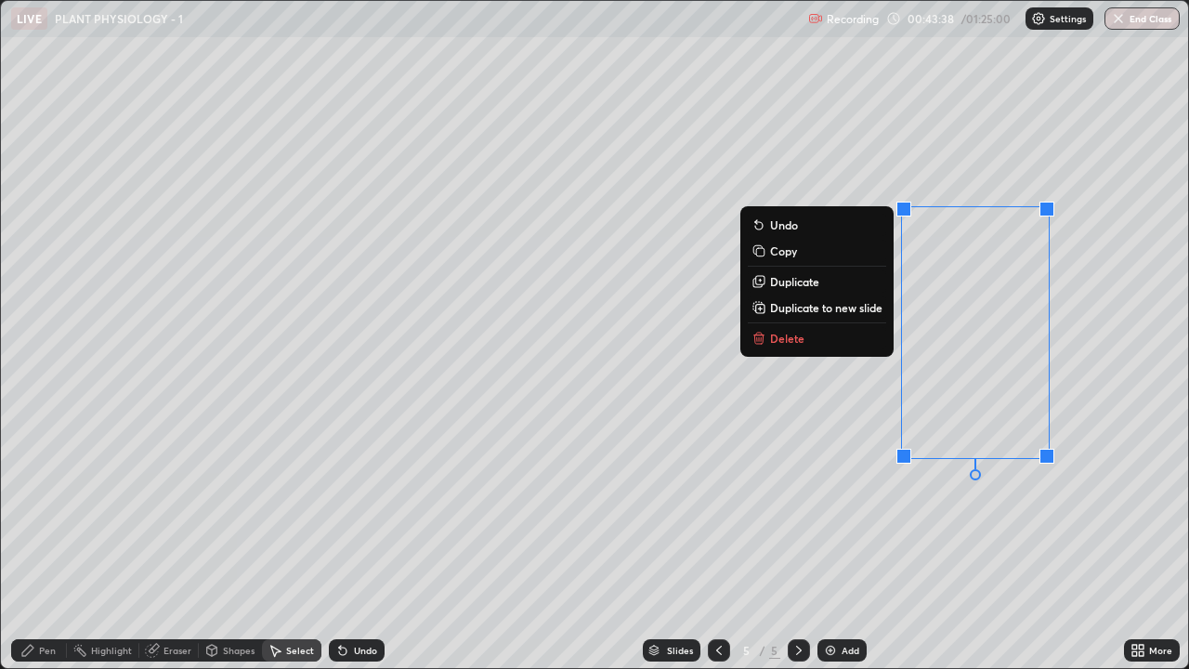
click at [922, 511] on div "0 ° Undo Copy Duplicate Duplicate to new slide Delete" at bounding box center [595, 334] width 1188 height 667
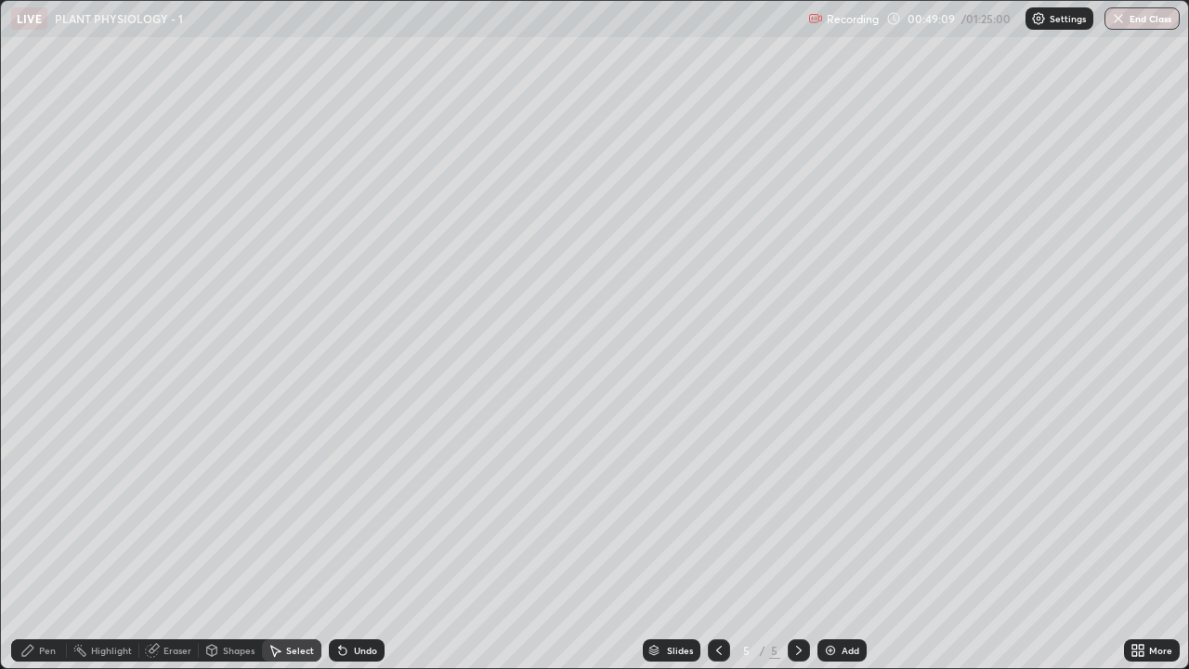
click at [30, 511] on icon at bounding box center [27, 650] width 15 height 15
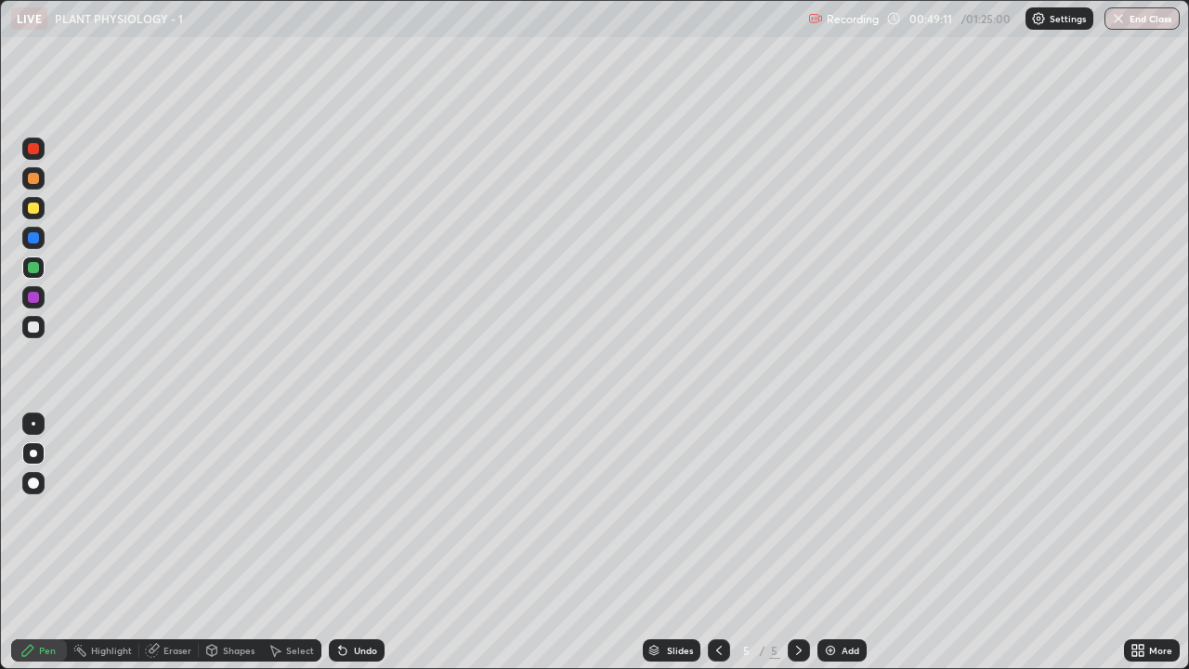
click at [31, 208] on div at bounding box center [33, 208] width 11 height 11
click at [371, 511] on div "Undo" at bounding box center [365, 650] width 23 height 9
click at [46, 511] on div "Pen" at bounding box center [47, 650] width 17 height 9
click at [112, 511] on div "Highlight" at bounding box center [111, 650] width 41 height 9
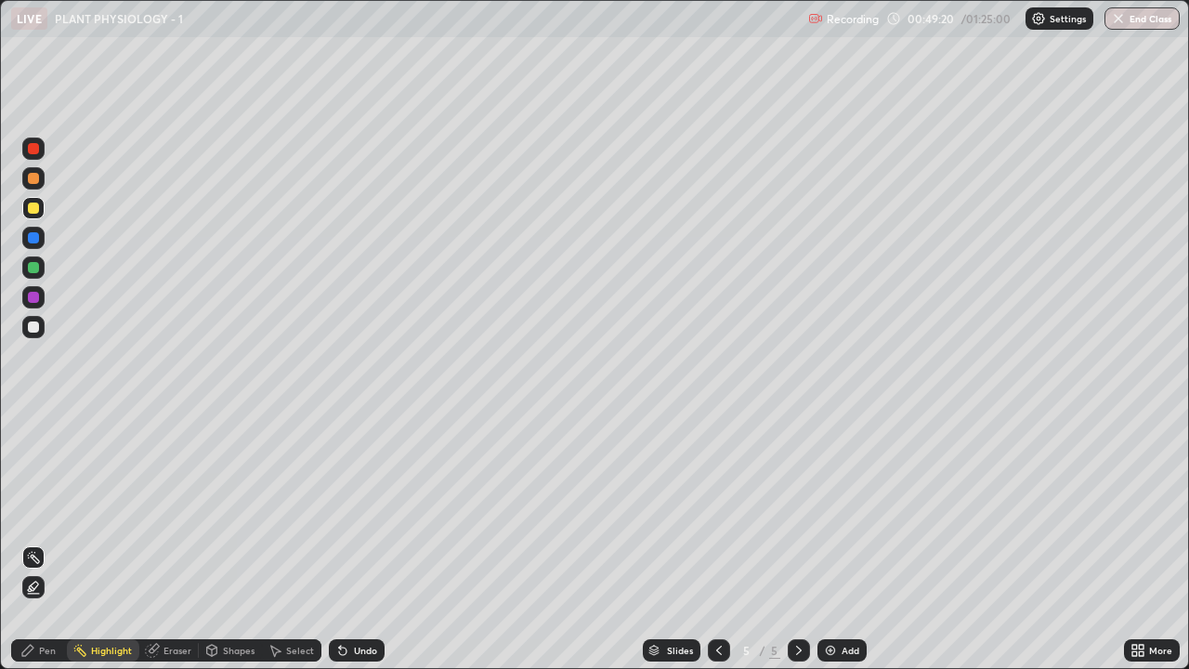
click at [49, 511] on div "Pen" at bounding box center [47, 650] width 17 height 9
click at [34, 485] on div at bounding box center [33, 483] width 11 height 11
click at [34, 205] on div at bounding box center [33, 208] width 11 height 11
click at [34, 511] on div "Pen" at bounding box center [39, 650] width 56 height 22
click at [33, 453] on div at bounding box center [33, 453] width 7 height 7
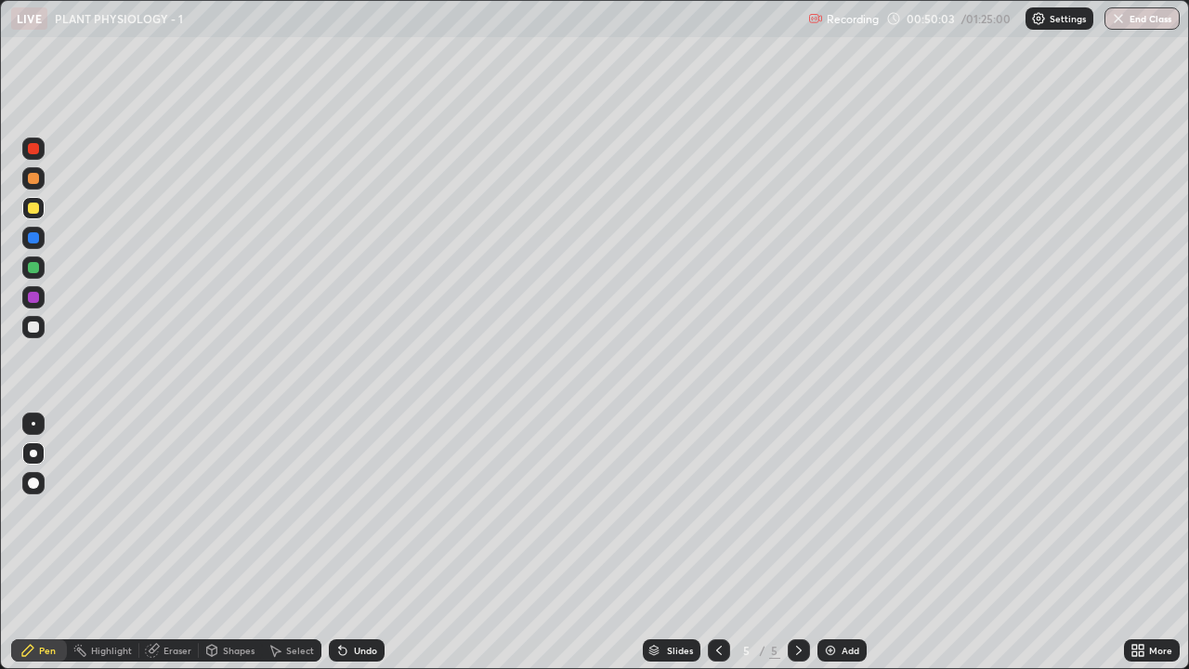
click at [31, 330] on div at bounding box center [33, 327] width 11 height 11
click at [32, 483] on div at bounding box center [33, 483] width 11 height 11
click at [31, 241] on div at bounding box center [33, 237] width 11 height 11
click at [31, 511] on icon at bounding box center [27, 650] width 15 height 15
click at [36, 456] on div at bounding box center [33, 453] width 22 height 22
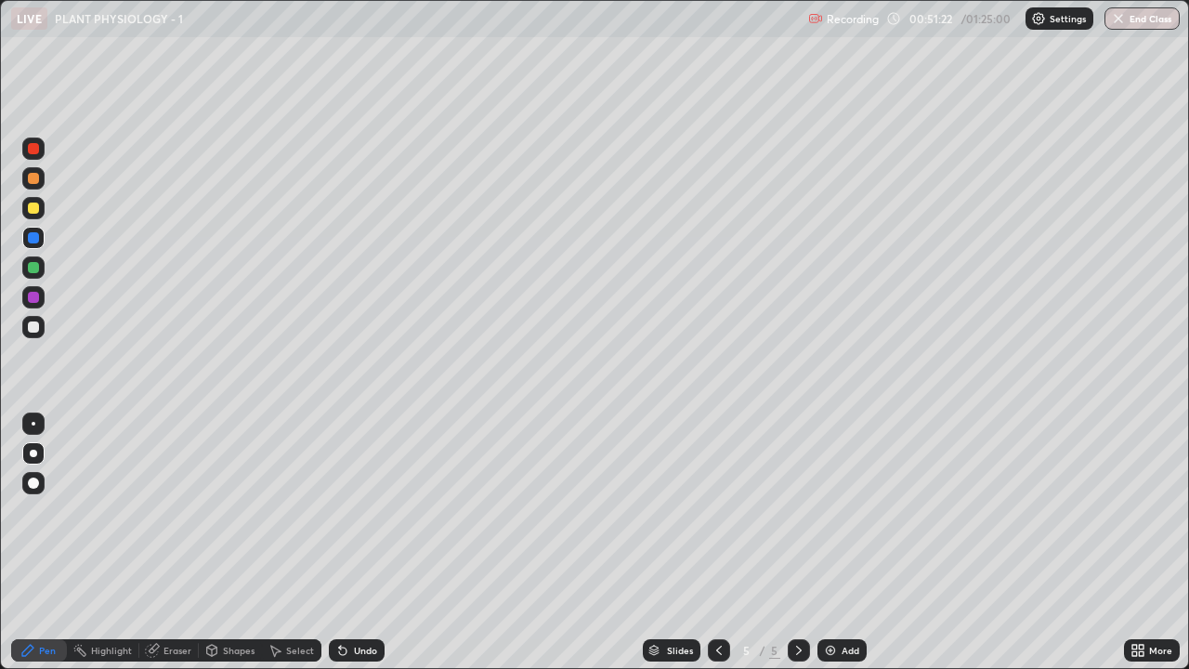
click at [371, 511] on div "Undo" at bounding box center [365, 650] width 23 height 9
click at [37, 444] on div at bounding box center [33, 453] width 22 height 22
click at [35, 326] on div at bounding box center [33, 327] width 11 height 11
click at [33, 210] on div at bounding box center [33, 208] width 11 height 11
click at [1140, 511] on icon at bounding box center [1141, 647] width 5 height 5
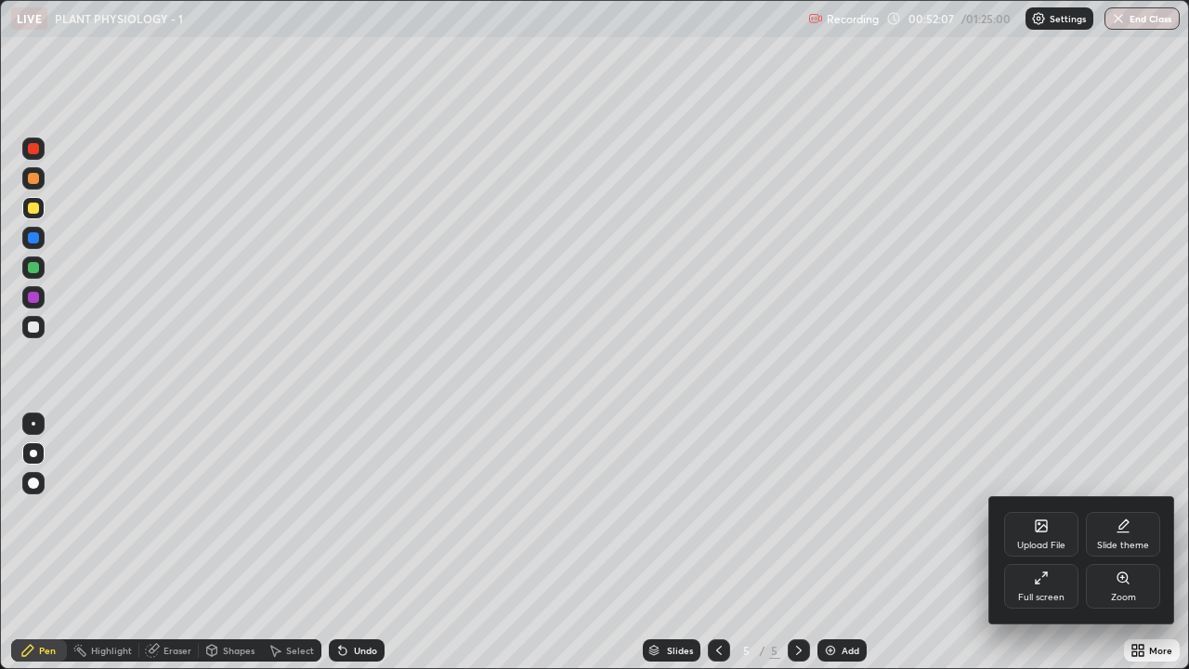
click at [1063, 511] on div "Full screen" at bounding box center [1042, 586] width 74 height 45
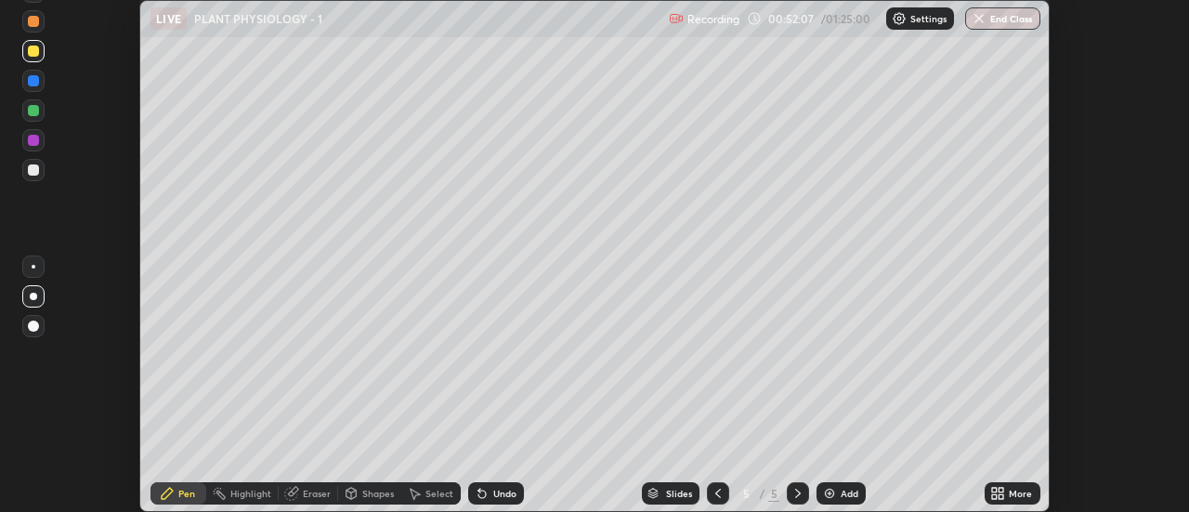
scroll to position [92413, 91736]
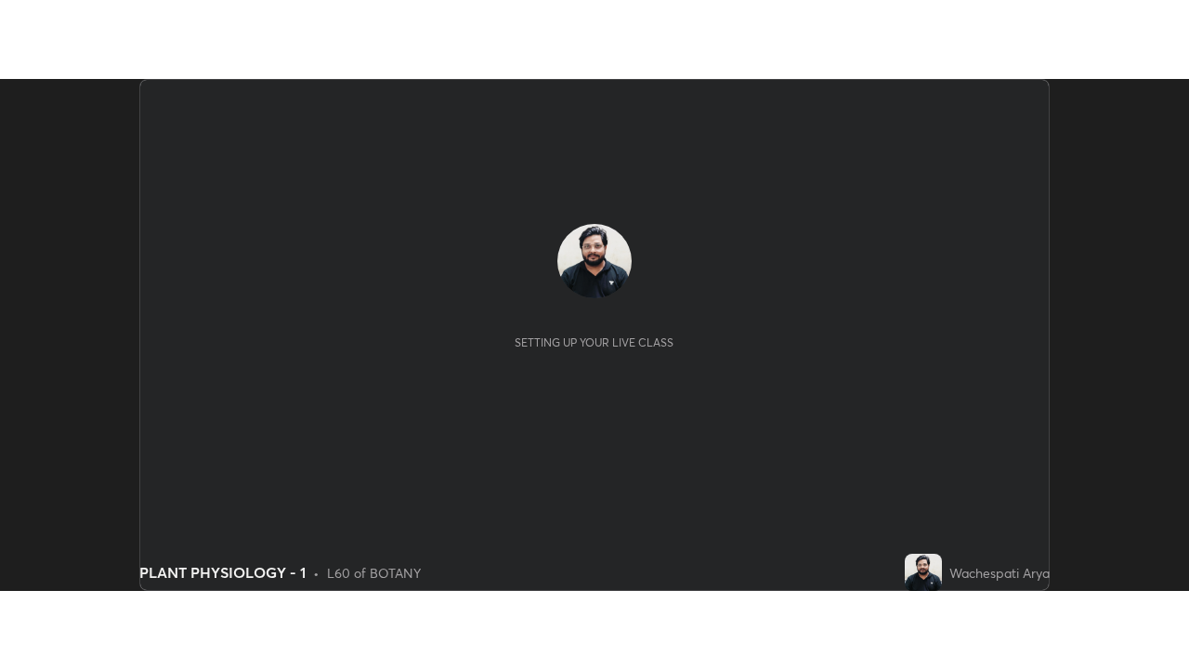
scroll to position [512, 1189]
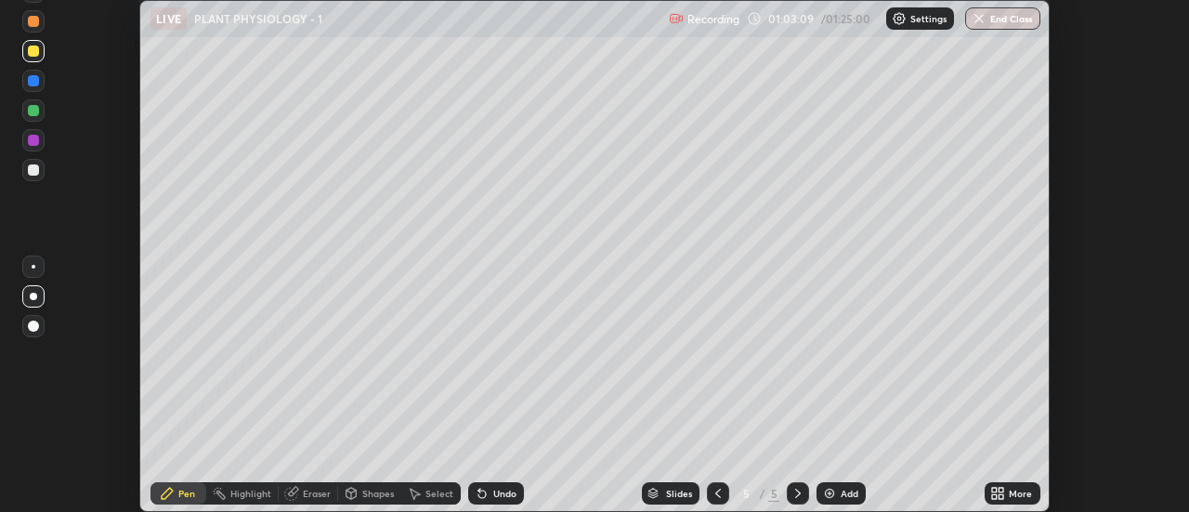
click at [1016, 496] on div "More" at bounding box center [1020, 493] width 23 height 9
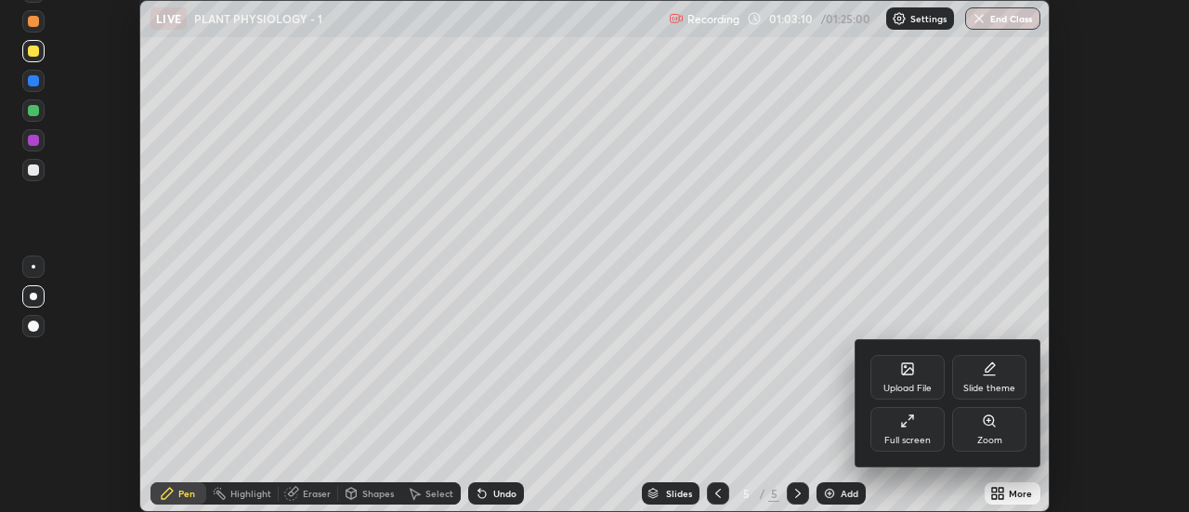
click at [922, 432] on div "Full screen" at bounding box center [908, 429] width 74 height 45
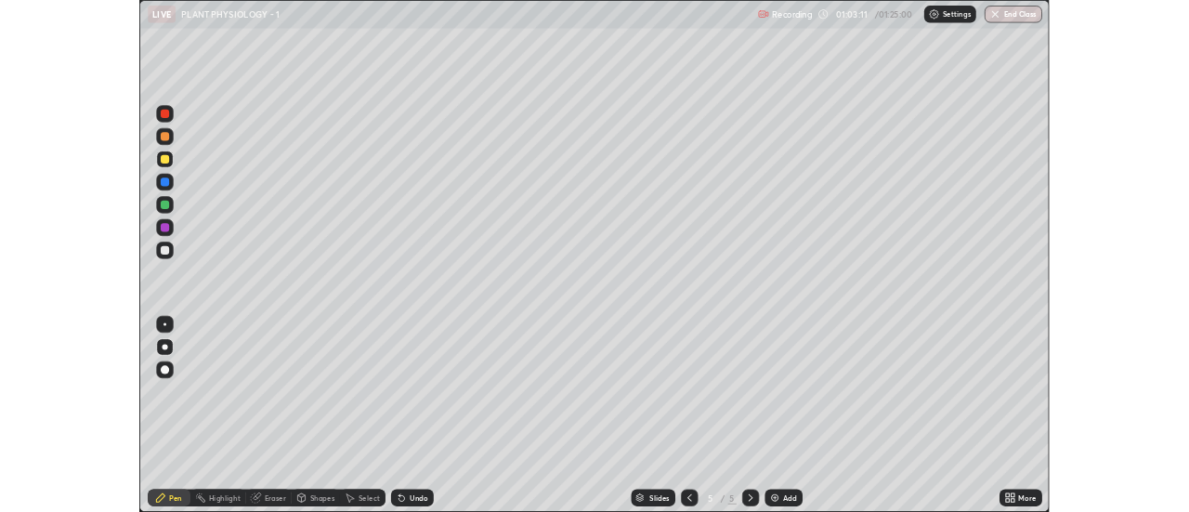
scroll to position [669, 1189]
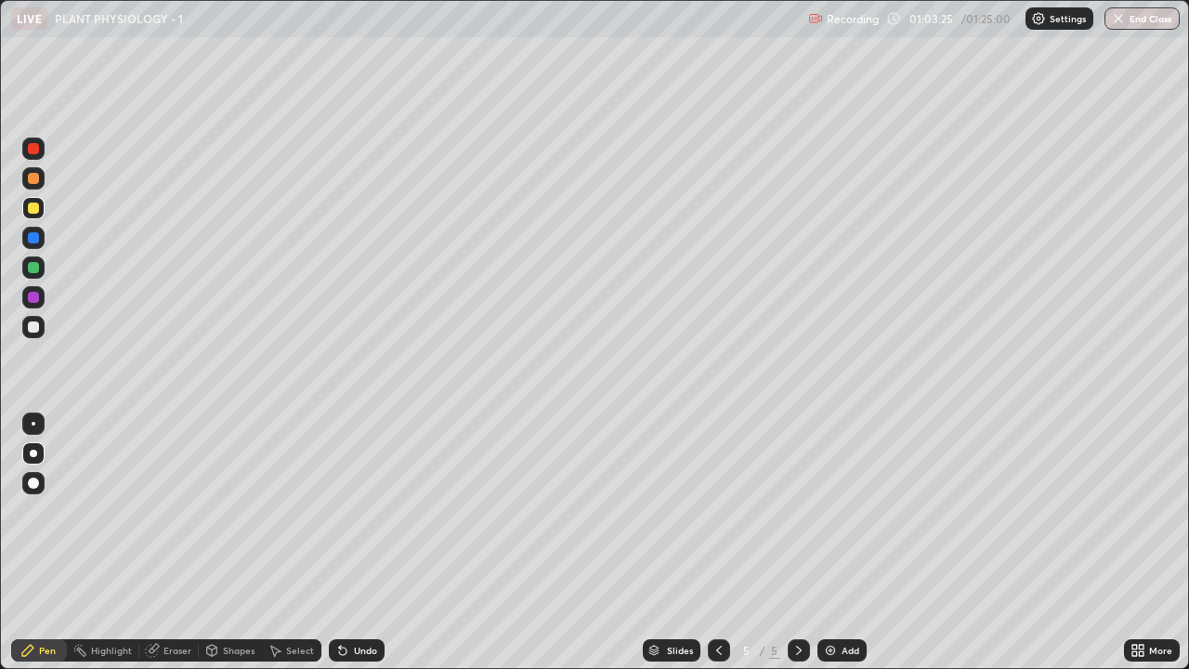
click at [30, 511] on icon at bounding box center [27, 650] width 11 height 11
click at [32, 296] on div at bounding box center [33, 297] width 11 height 11
click at [354, 511] on div "Undo" at bounding box center [365, 650] width 23 height 9
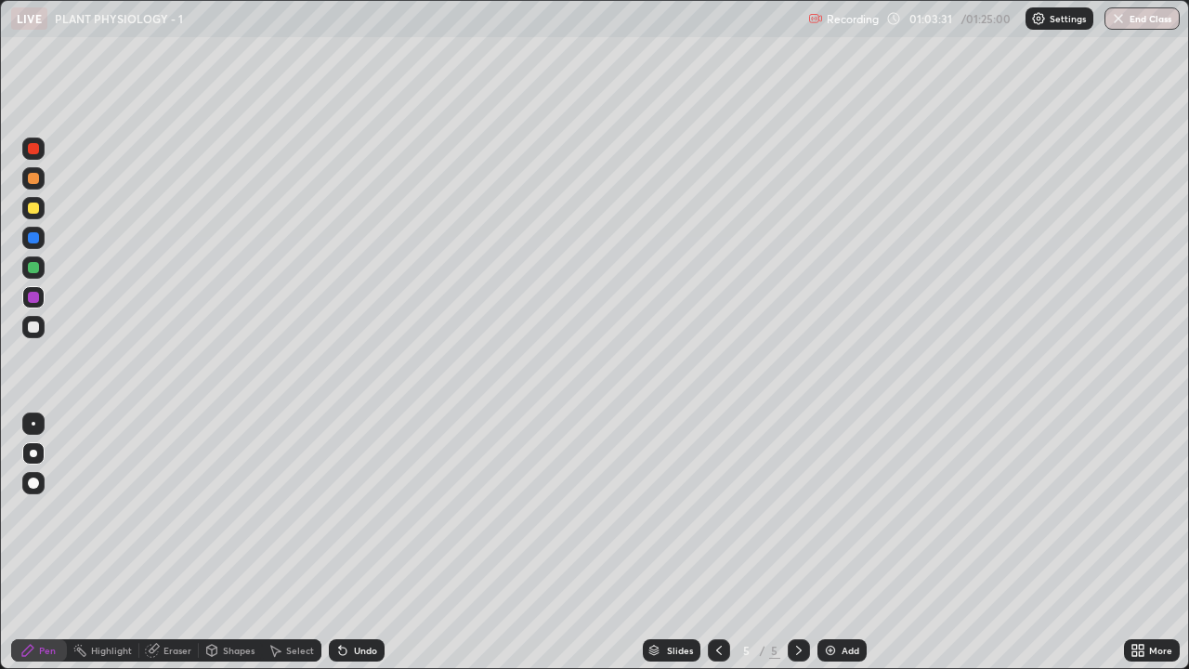
click at [354, 511] on div "Undo" at bounding box center [365, 650] width 23 height 9
click at [356, 511] on div "Undo" at bounding box center [365, 650] width 23 height 9
click at [29, 330] on div at bounding box center [33, 327] width 11 height 11
click at [33, 209] on div at bounding box center [33, 208] width 11 height 11
click at [44, 511] on div "Pen" at bounding box center [39, 650] width 56 height 22
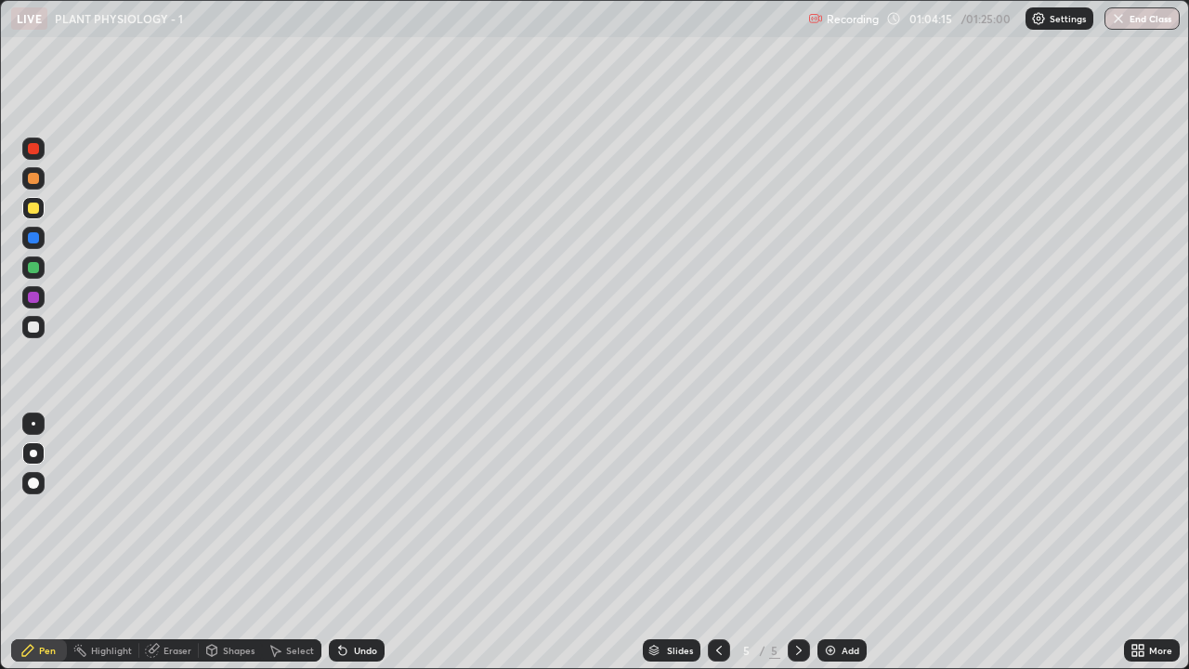
click at [34, 325] on div at bounding box center [33, 327] width 11 height 11
click at [33, 453] on div at bounding box center [33, 453] width 7 height 7
click at [350, 511] on div "Undo" at bounding box center [357, 650] width 56 height 22
click at [355, 511] on div "Undo" at bounding box center [365, 650] width 23 height 9
click at [49, 511] on div "Pen" at bounding box center [47, 650] width 17 height 9
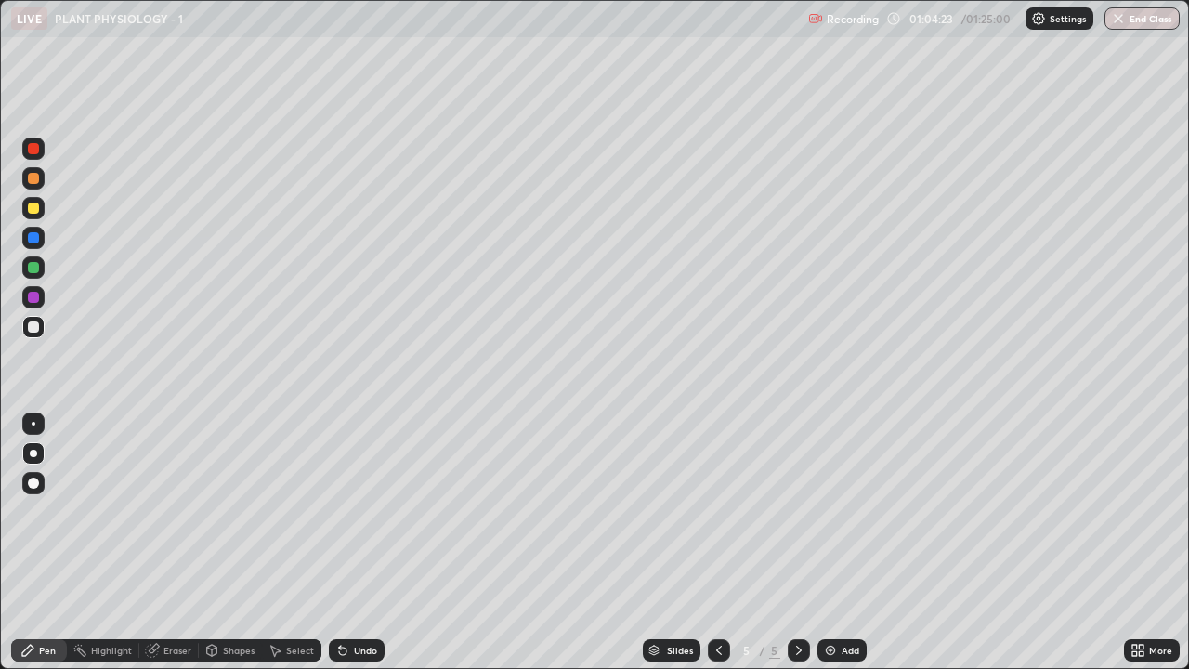
click at [33, 272] on div at bounding box center [33, 267] width 11 height 11
click at [37, 211] on div at bounding box center [33, 208] width 11 height 11
click at [843, 511] on div "Add" at bounding box center [851, 650] width 18 height 9
click at [34, 177] on div at bounding box center [33, 178] width 11 height 11
click at [355, 511] on div "Undo" at bounding box center [365, 650] width 23 height 9
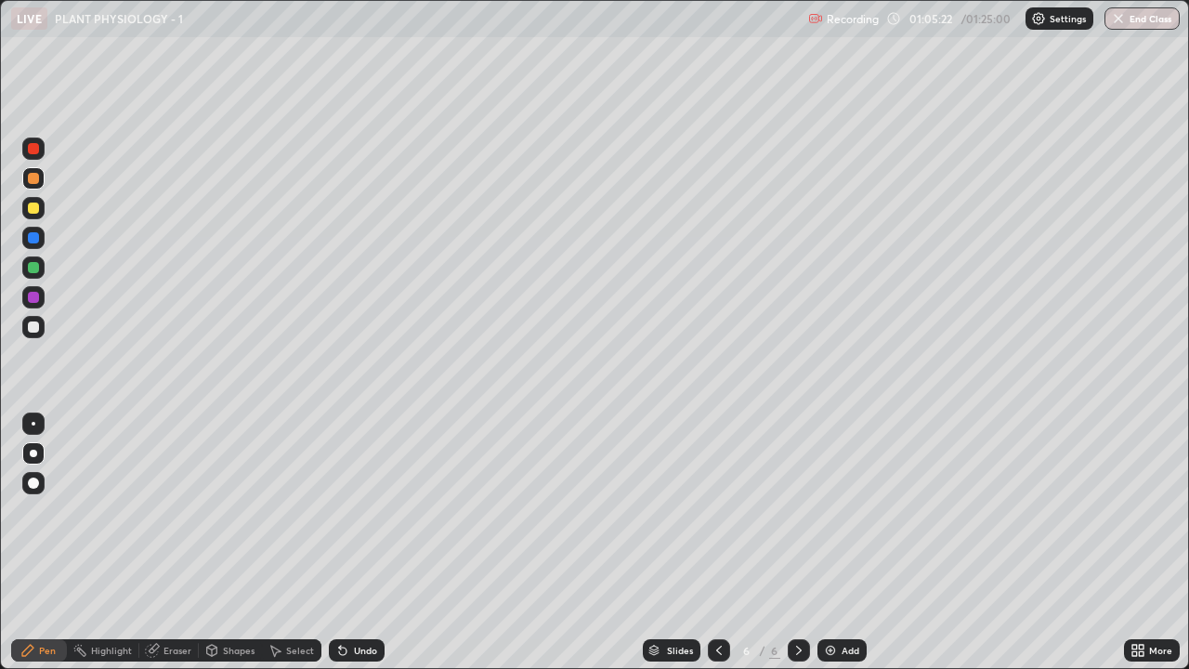
click at [354, 511] on div "Undo" at bounding box center [365, 650] width 23 height 9
click at [717, 511] on icon at bounding box center [719, 650] width 15 height 15
click at [291, 511] on div "Select" at bounding box center [300, 650] width 28 height 9
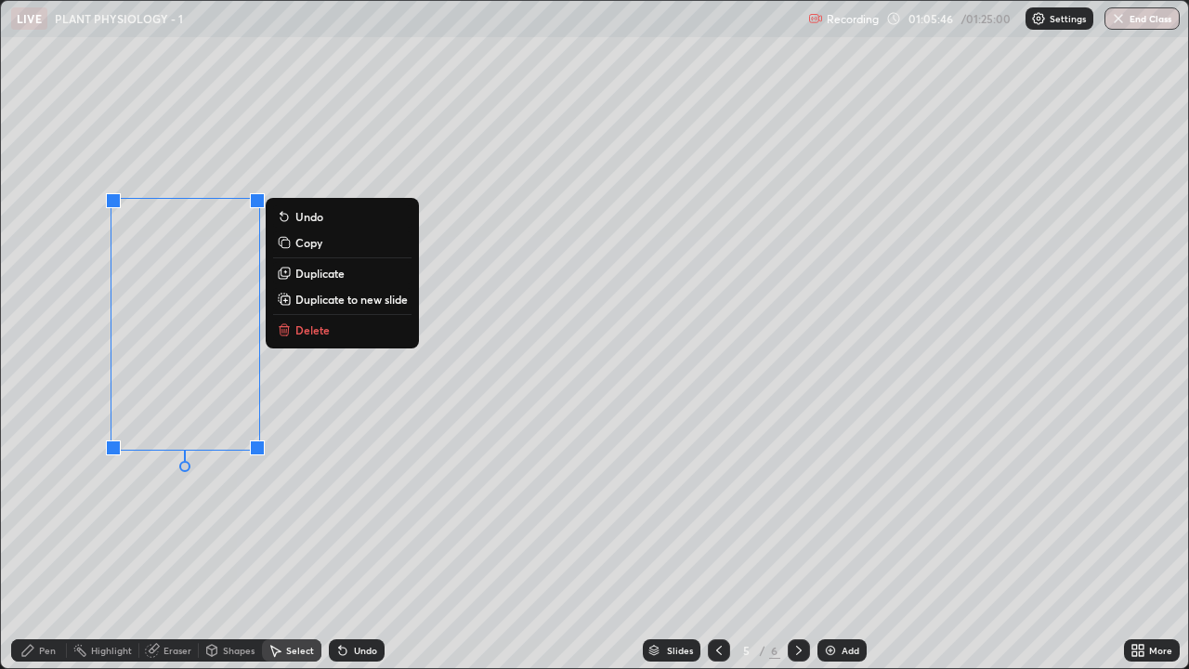
click at [325, 244] on button "Copy" at bounding box center [342, 242] width 138 height 22
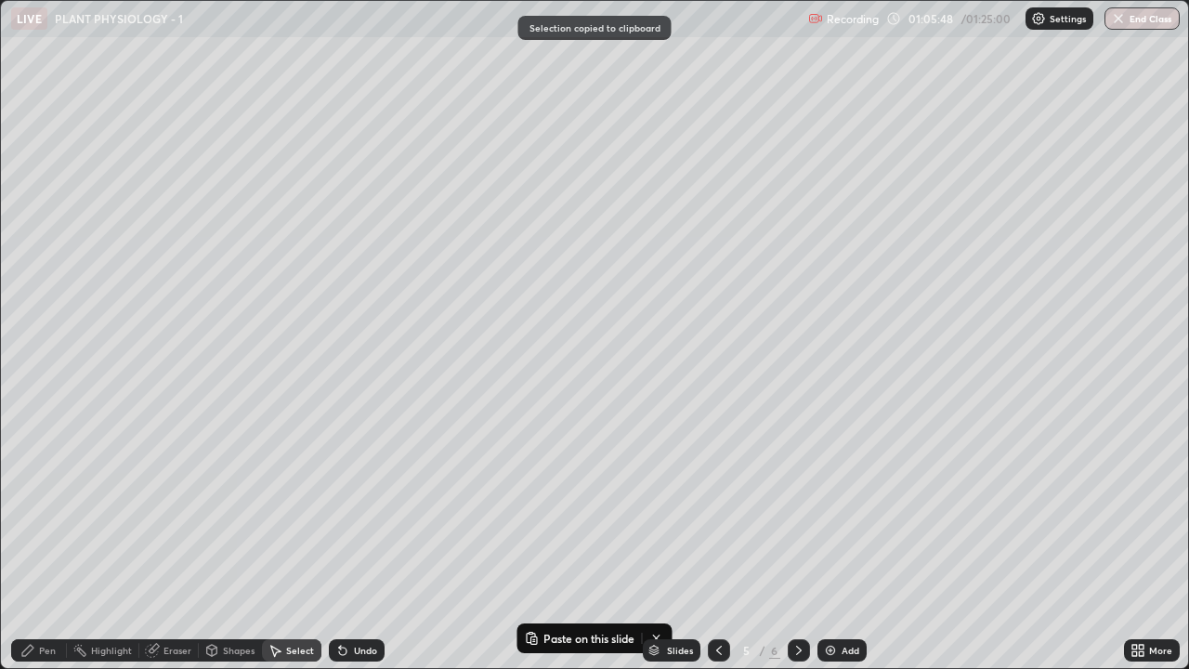
click at [797, 511] on icon at bounding box center [799, 650] width 15 height 15
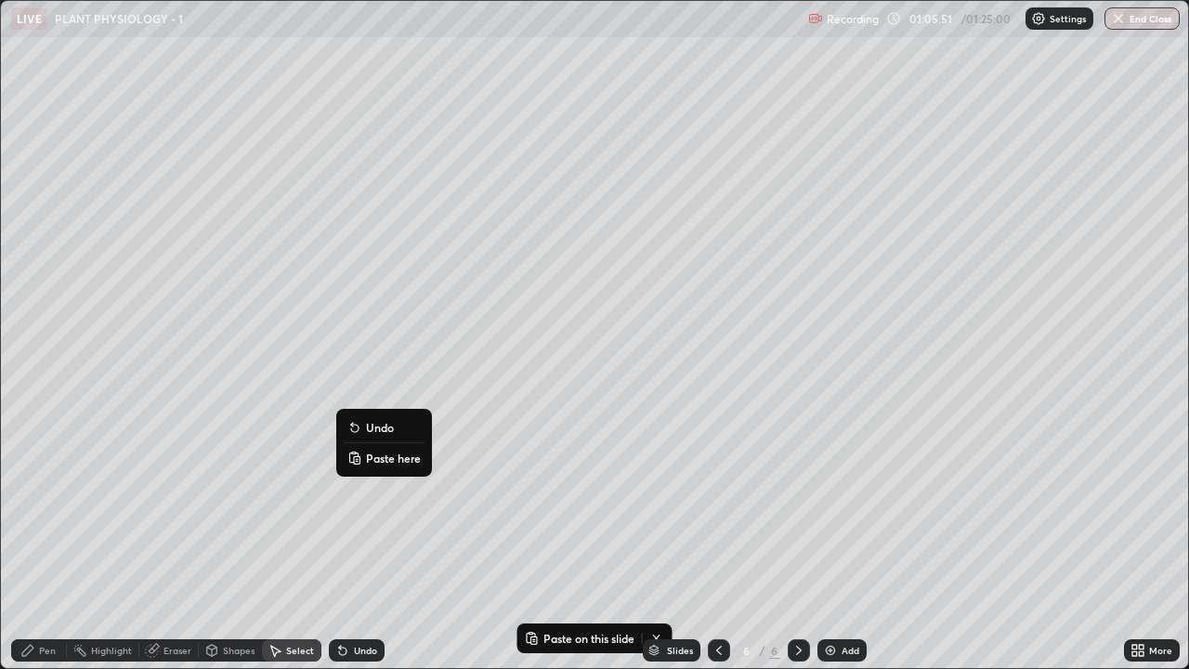
click at [390, 460] on p "Paste here" at bounding box center [393, 458] width 55 height 15
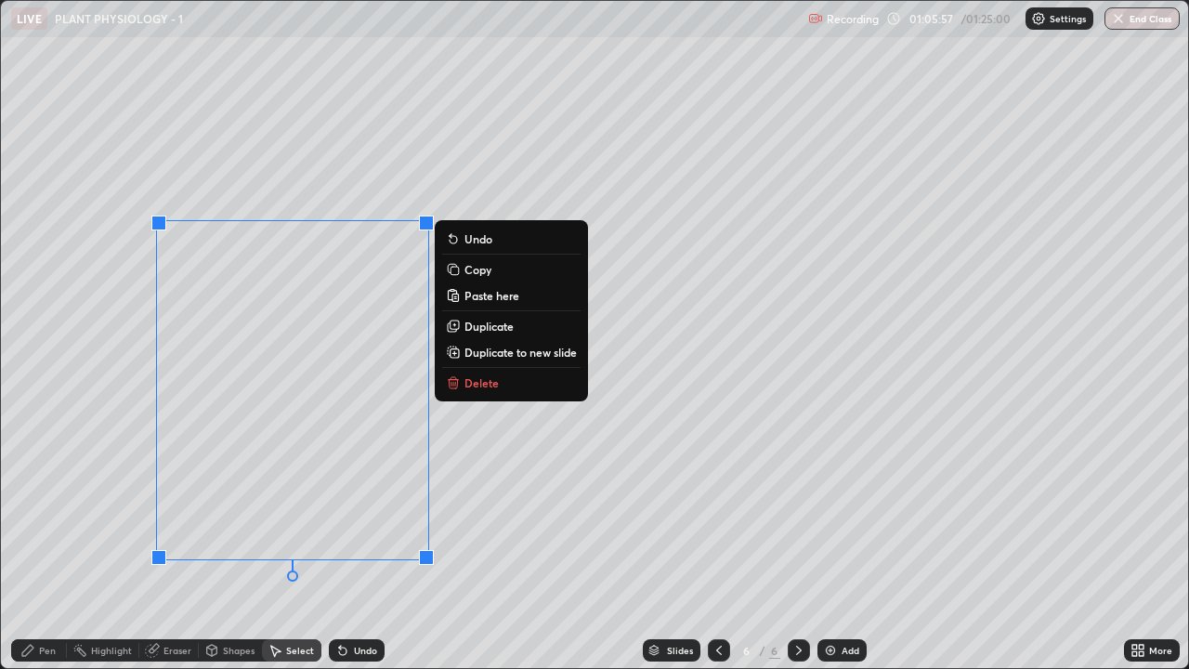
click at [75, 511] on div "0 ° Undo Copy Paste here Duplicate Duplicate to new slide Delete" at bounding box center [595, 334] width 1188 height 667
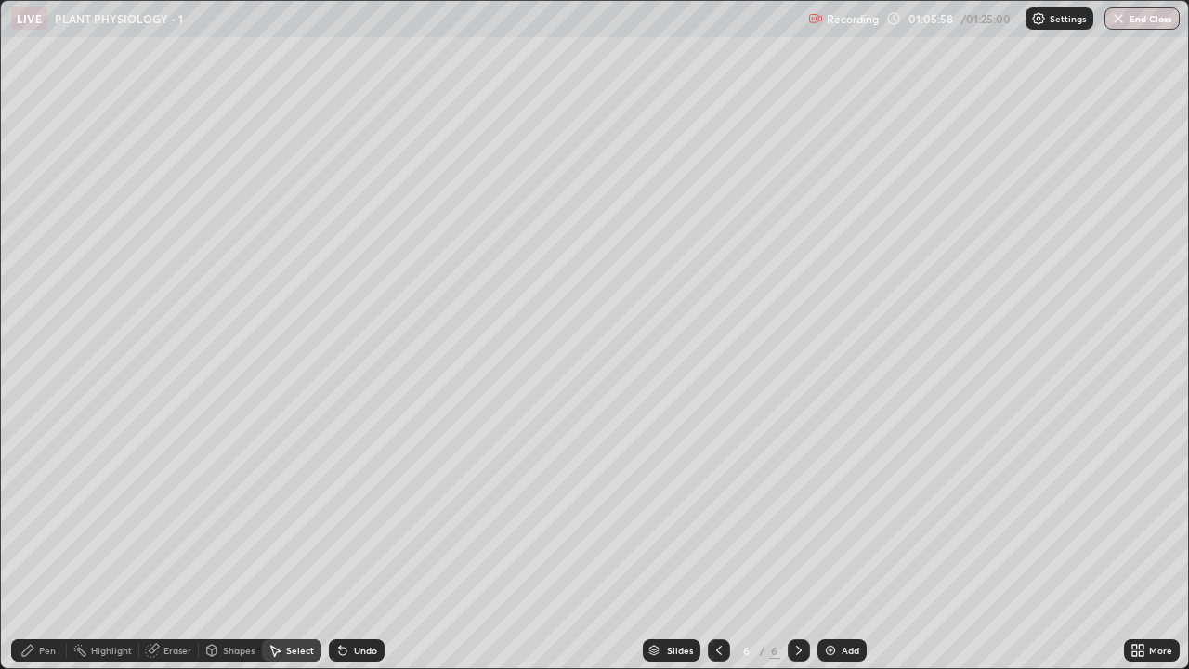
click at [29, 511] on icon at bounding box center [27, 650] width 11 height 11
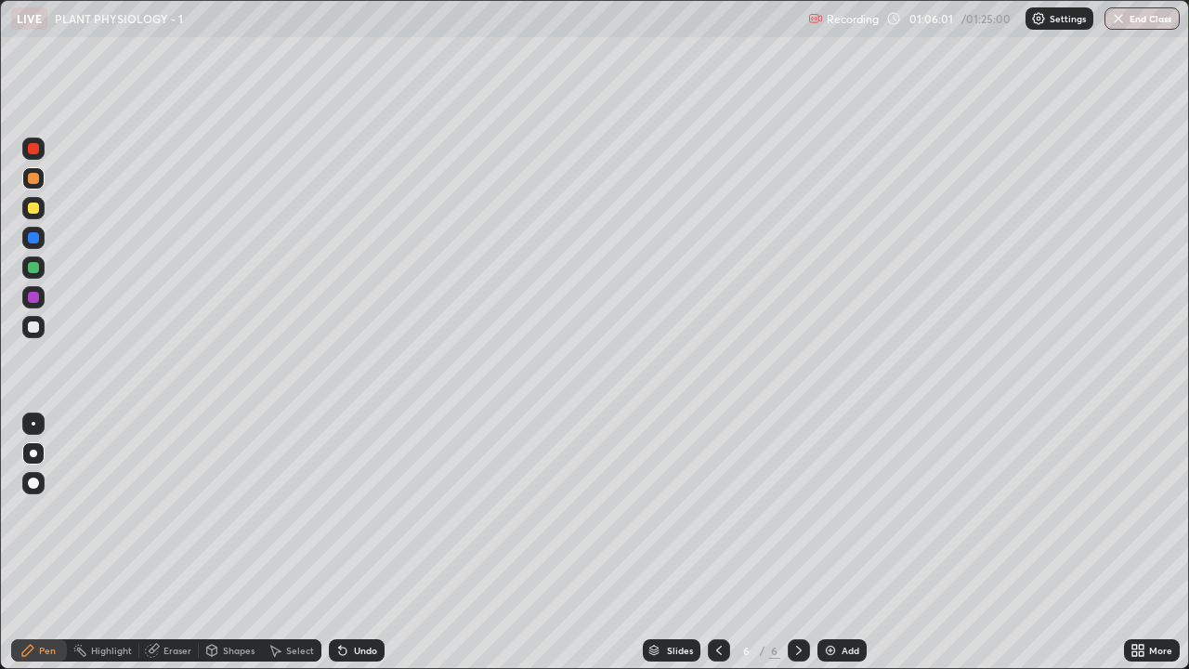
click at [350, 511] on div "Undo" at bounding box center [357, 650] width 56 height 22
click at [32, 328] on div at bounding box center [33, 327] width 11 height 11
click at [712, 511] on icon at bounding box center [719, 650] width 15 height 15
click at [708, 511] on div at bounding box center [719, 650] width 22 height 22
click at [709, 511] on div at bounding box center [719, 650] width 22 height 22
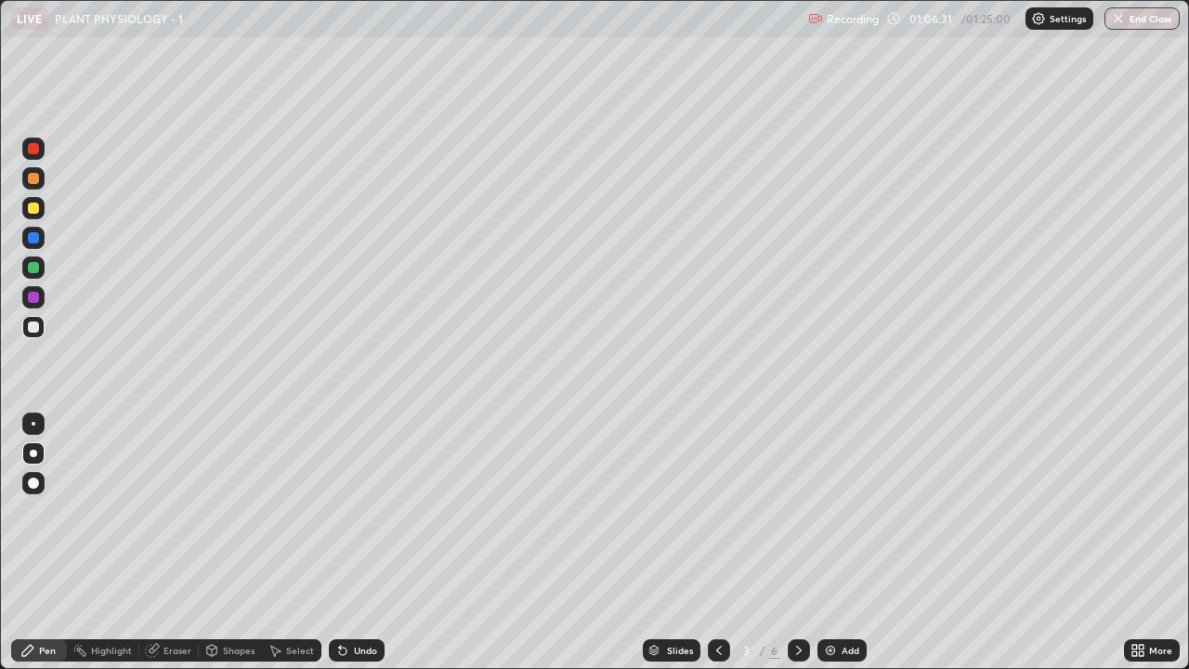
click at [792, 511] on icon at bounding box center [799, 650] width 15 height 15
click at [788, 511] on div at bounding box center [799, 650] width 22 height 22
click at [797, 511] on icon at bounding box center [799, 650] width 15 height 15
click at [30, 327] on div at bounding box center [33, 327] width 11 height 11
click at [354, 511] on div "Undo" at bounding box center [365, 650] width 23 height 9
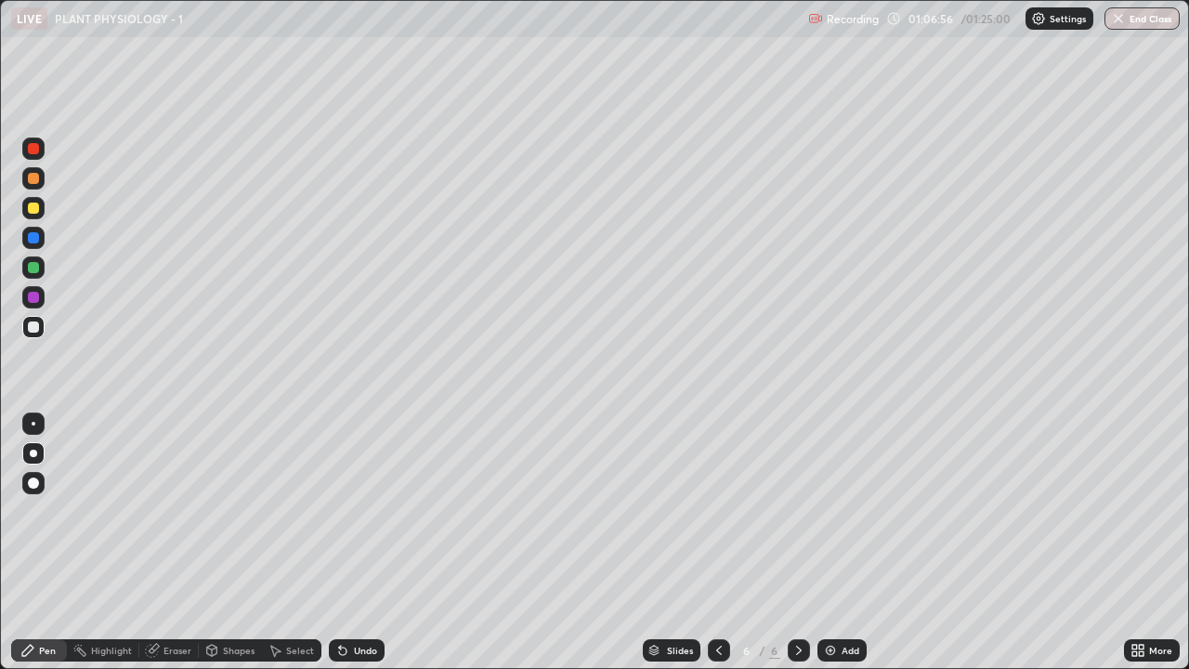
click at [354, 511] on div "Undo" at bounding box center [365, 650] width 23 height 9
click at [355, 511] on div "Undo" at bounding box center [365, 650] width 23 height 9
click at [357, 511] on div "Undo" at bounding box center [365, 650] width 23 height 9
click at [33, 511] on icon at bounding box center [27, 650] width 15 height 15
click at [33, 210] on div at bounding box center [33, 208] width 11 height 11
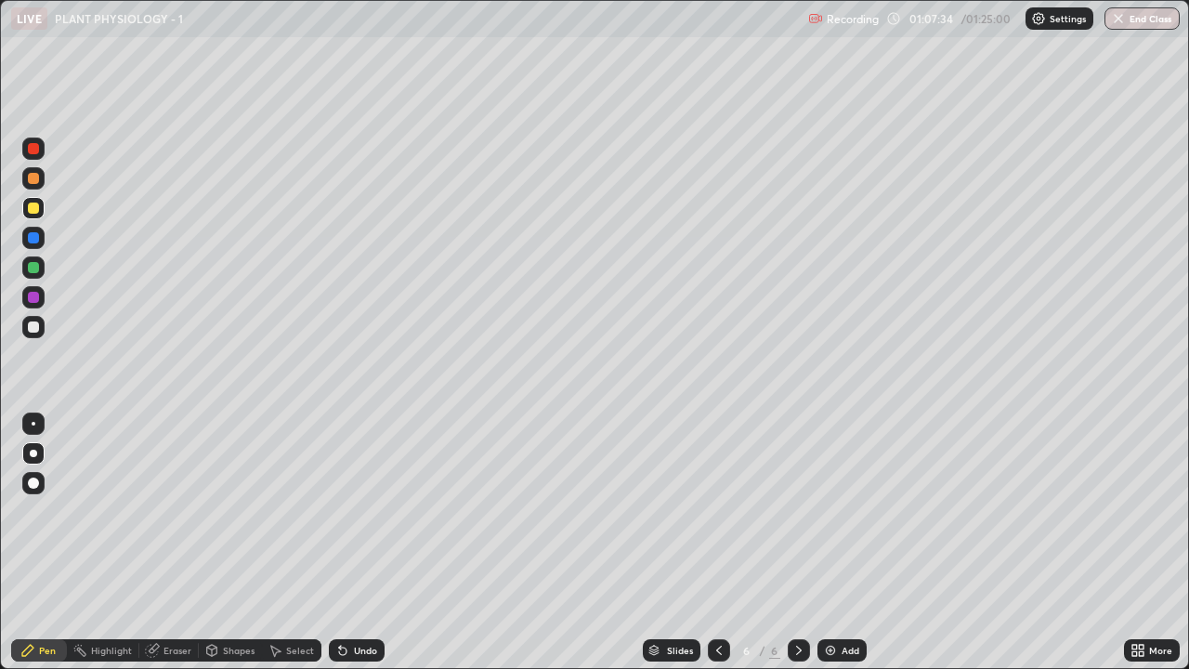
click at [30, 268] on div at bounding box center [33, 267] width 11 height 11
click at [30, 234] on div at bounding box center [33, 237] width 11 height 11
click at [35, 331] on div at bounding box center [33, 327] width 11 height 11
click at [36, 238] on div at bounding box center [33, 237] width 11 height 11
click at [32, 327] on div at bounding box center [33, 327] width 11 height 11
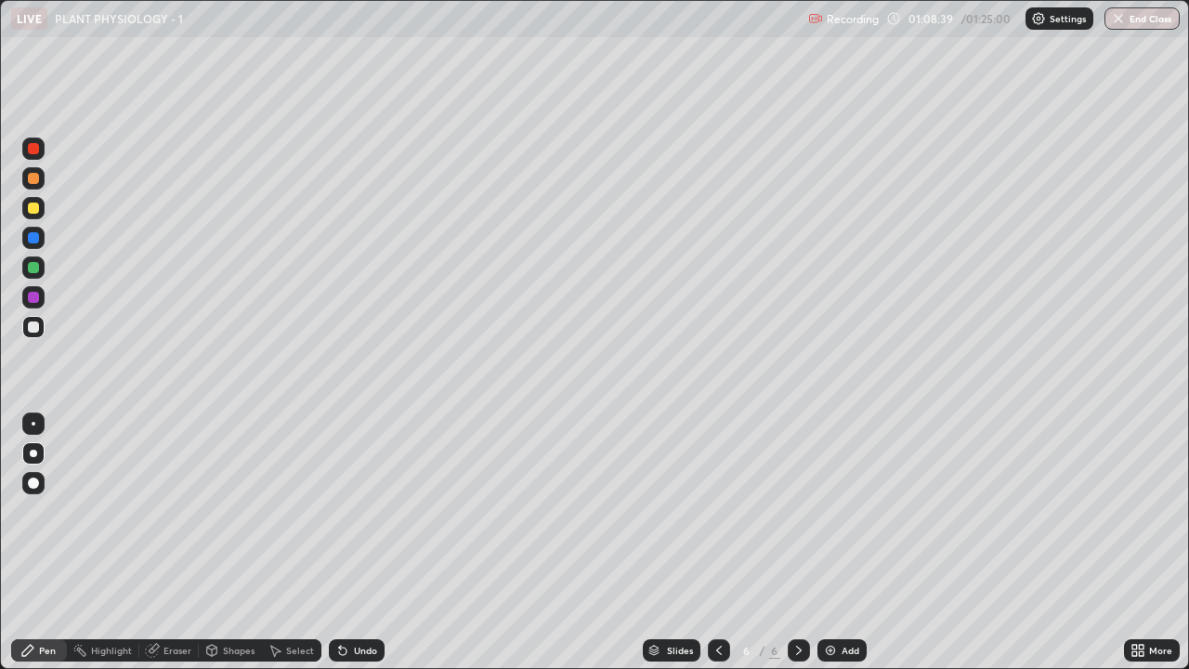
click at [33, 331] on div at bounding box center [33, 327] width 11 height 11
click at [719, 511] on icon at bounding box center [719, 650] width 15 height 15
click at [808, 511] on div at bounding box center [799, 650] width 22 height 22
click at [29, 183] on div at bounding box center [33, 178] width 11 height 11
click at [715, 511] on icon at bounding box center [719, 650] width 15 height 15
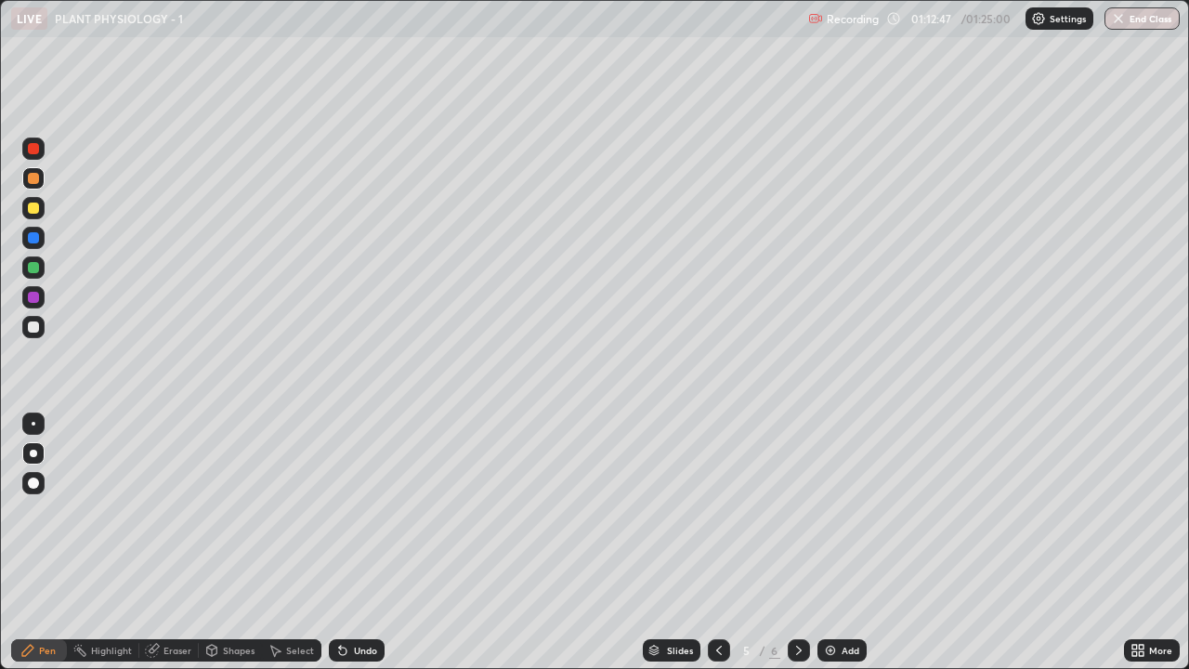
click at [30, 299] on div at bounding box center [33, 297] width 11 height 11
click at [41, 325] on div at bounding box center [33, 327] width 22 height 22
click at [41, 209] on div at bounding box center [33, 208] width 22 height 22
click at [797, 511] on icon at bounding box center [799, 650] width 15 height 15
click at [33, 453] on div at bounding box center [33, 453] width 7 height 7
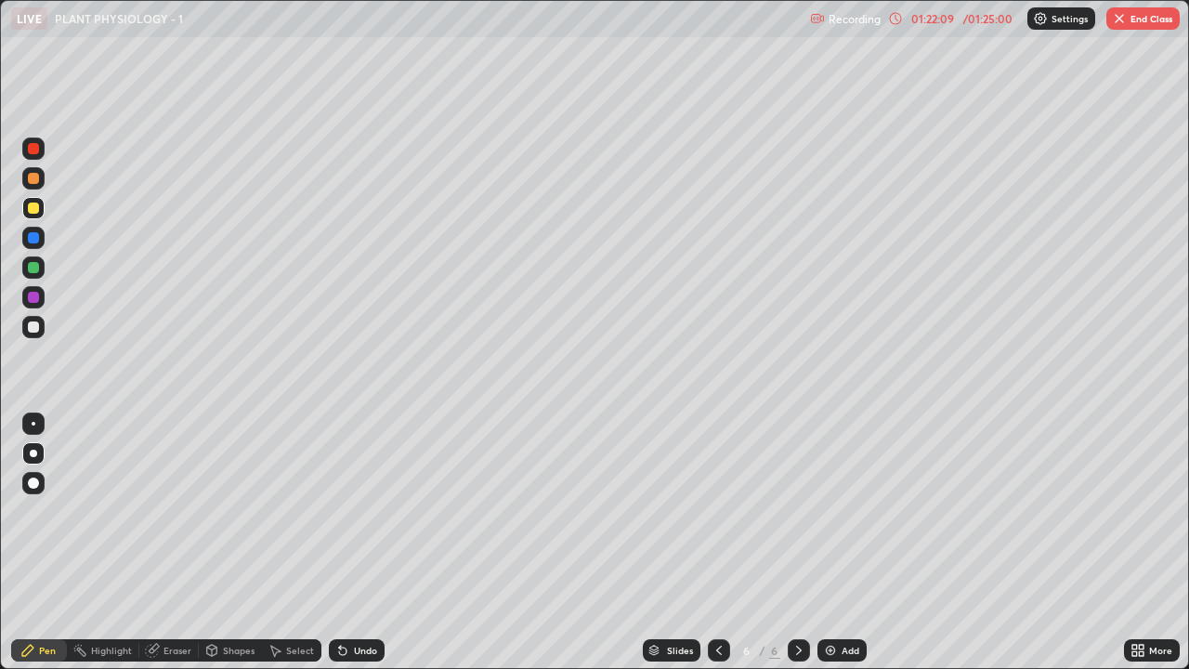
click at [32, 215] on div at bounding box center [33, 208] width 22 height 22
click at [58, 511] on div "Pen" at bounding box center [39, 650] width 56 height 22
click at [34, 326] on div at bounding box center [33, 327] width 11 height 11
click at [33, 337] on div at bounding box center [33, 327] width 22 height 22
click at [33, 187] on div at bounding box center [33, 178] width 22 height 22
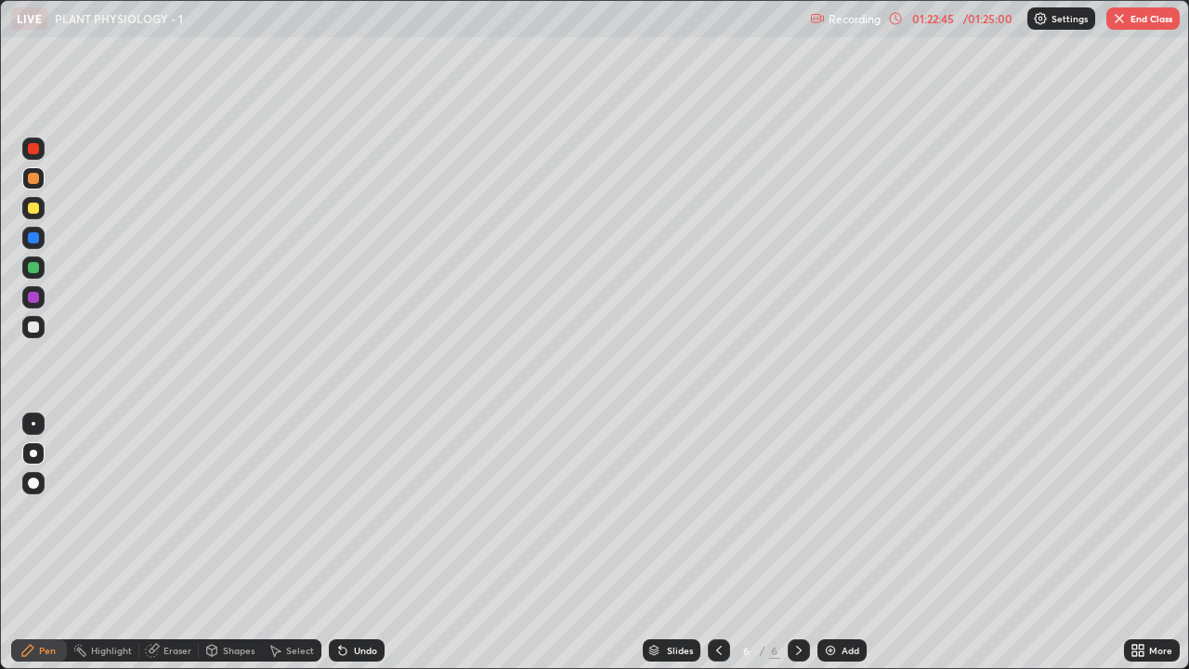
click at [380, 511] on div "Undo" at bounding box center [357, 650] width 56 height 22
click at [31, 327] on div at bounding box center [33, 327] width 11 height 11
click at [34, 238] on div at bounding box center [33, 237] width 11 height 11
click at [34, 178] on div at bounding box center [33, 178] width 11 height 11
click at [40, 207] on div at bounding box center [33, 208] width 22 height 22
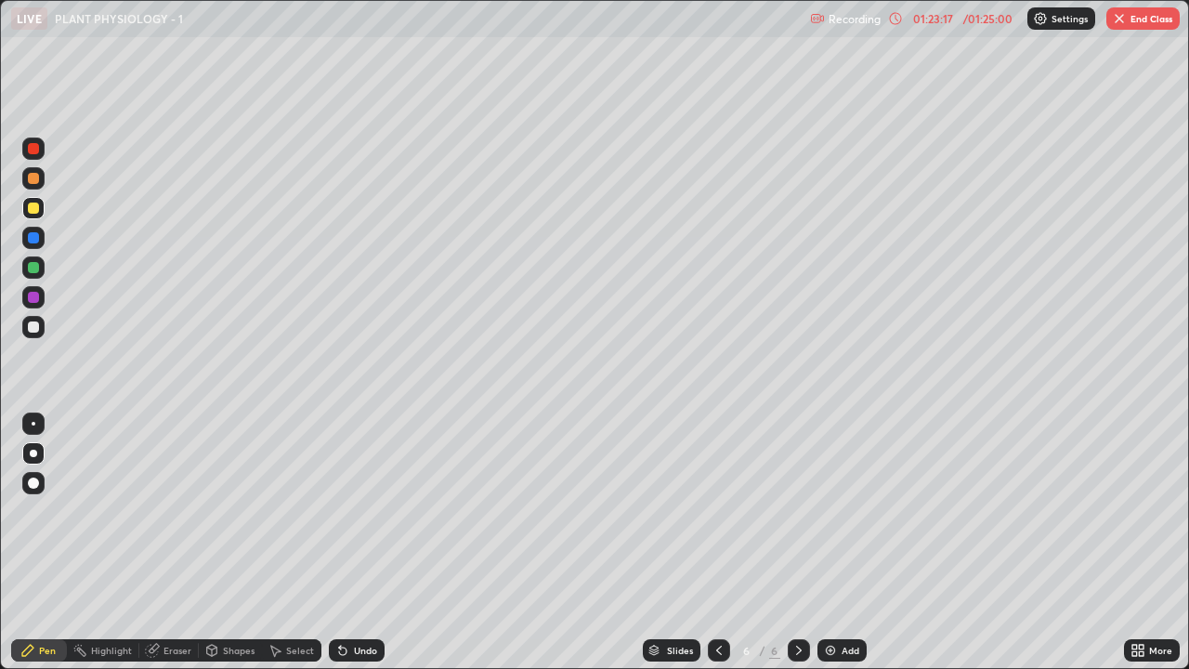
click at [33, 239] on div at bounding box center [33, 237] width 11 height 11
click at [33, 483] on div at bounding box center [33, 483] width 11 height 11
click at [33, 326] on div at bounding box center [33, 327] width 11 height 11
click at [947, 21] on div "01:24:00" at bounding box center [933, 18] width 52 height 11
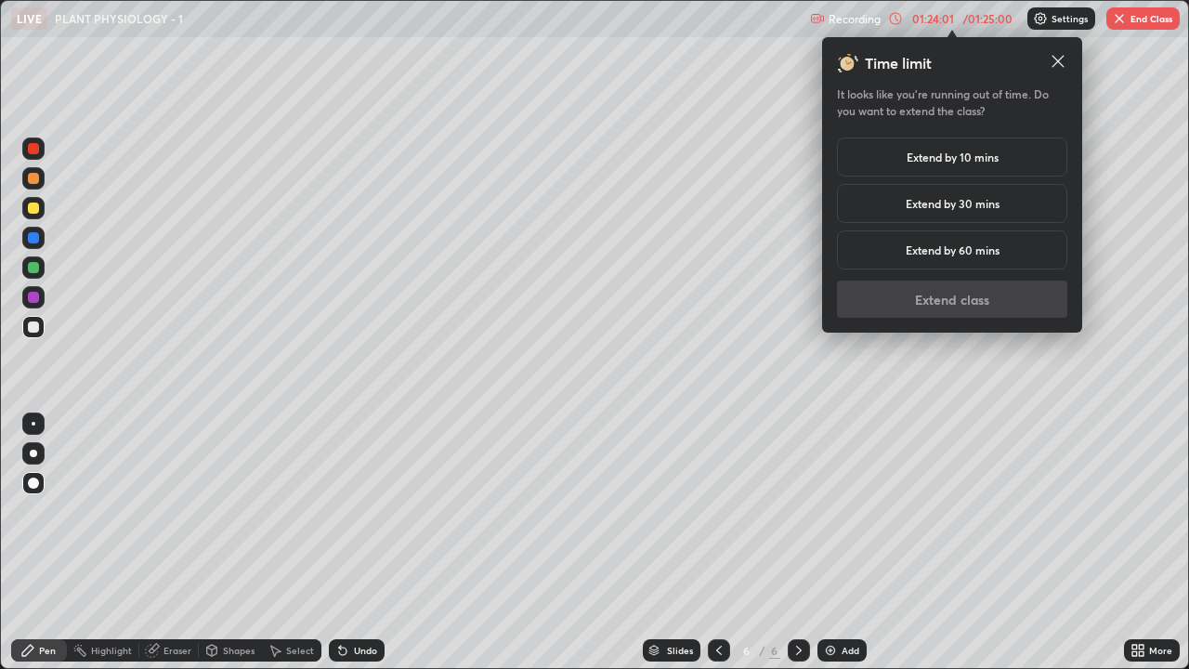
click at [969, 157] on h5 "Extend by 10 mins" at bounding box center [953, 157] width 92 height 17
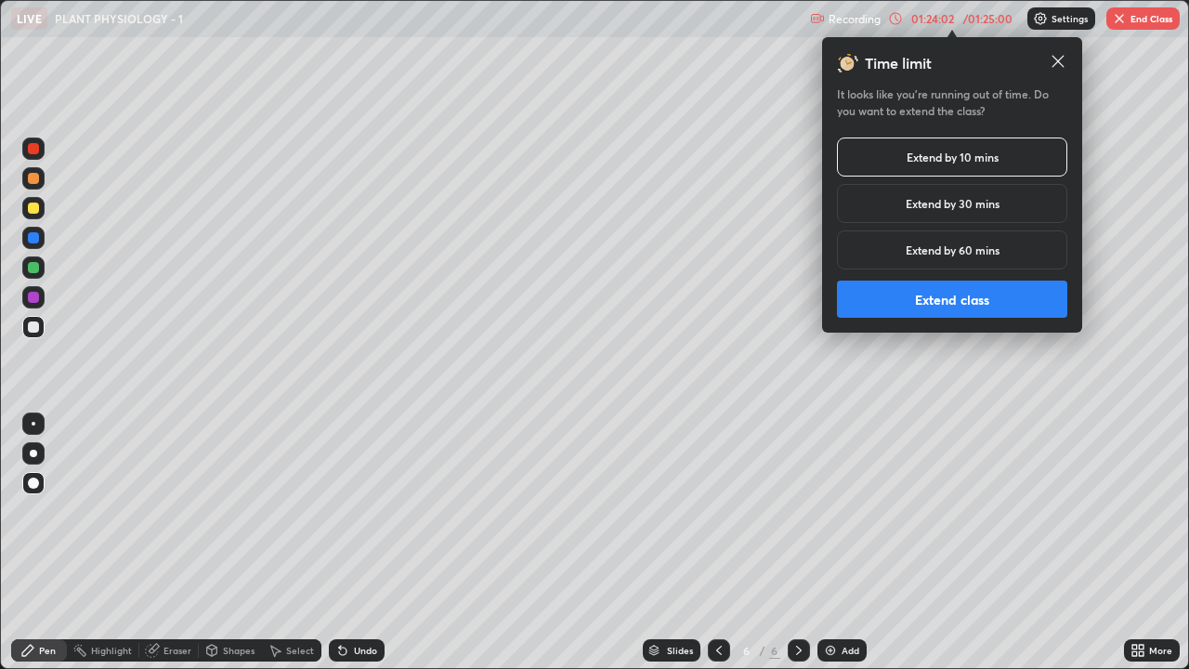
click at [935, 305] on button "Extend class" at bounding box center [952, 299] width 230 height 37
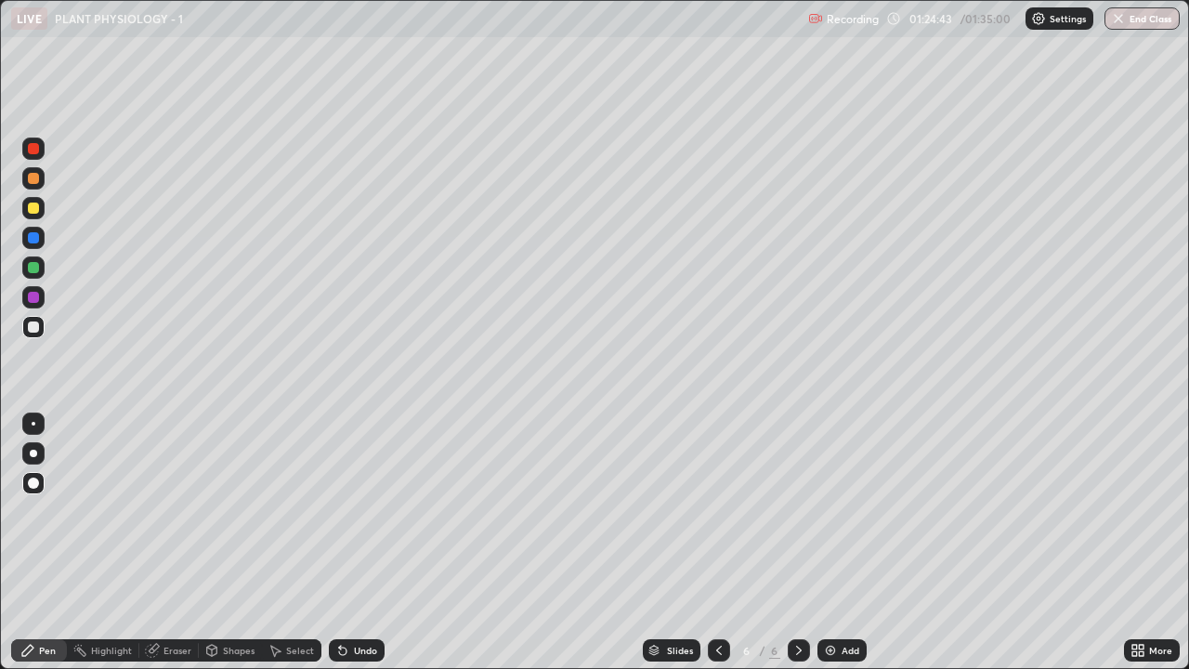
click at [1140, 511] on icon at bounding box center [1141, 647] width 5 height 5
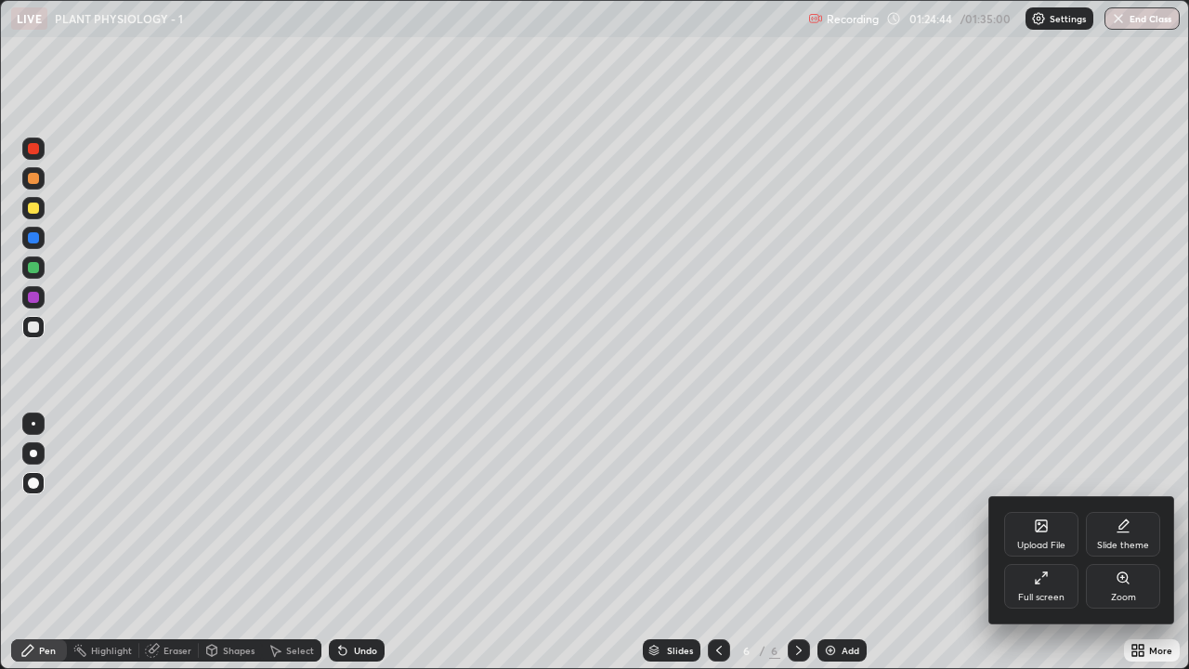
click at [1046, 511] on icon at bounding box center [1046, 574] width 4 height 4
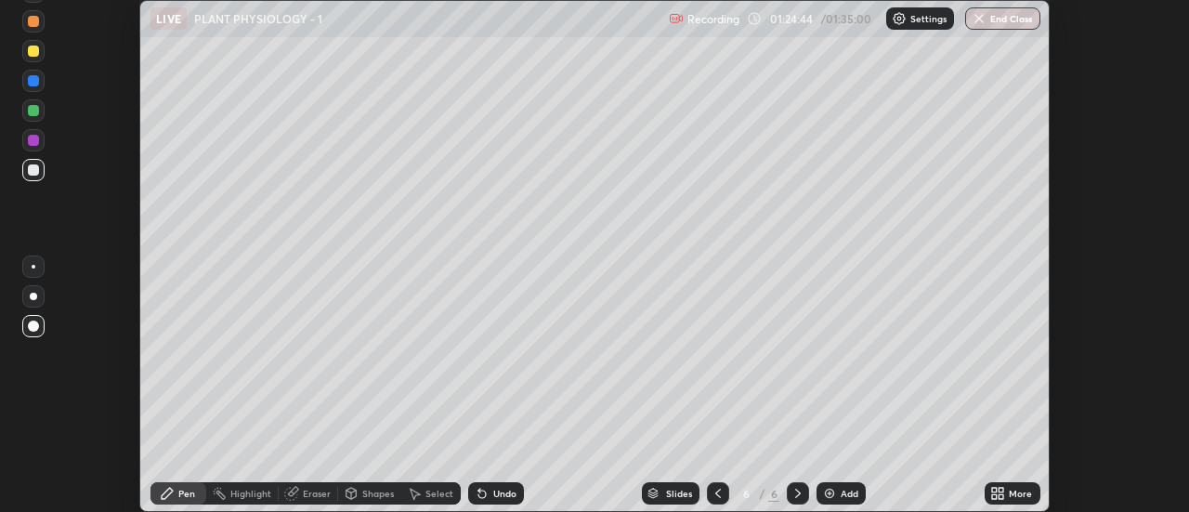
scroll to position [92413, 91736]
